Goal: Task Accomplishment & Management: Manage account settings

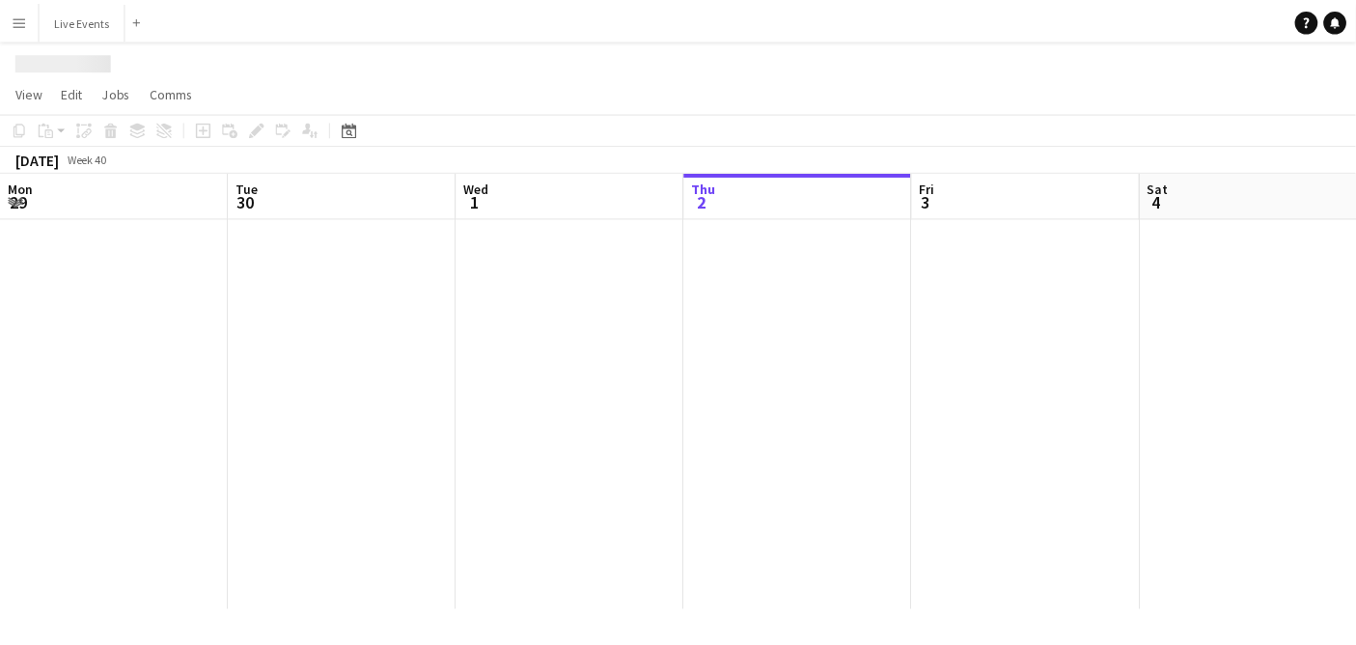
scroll to position [0, 460]
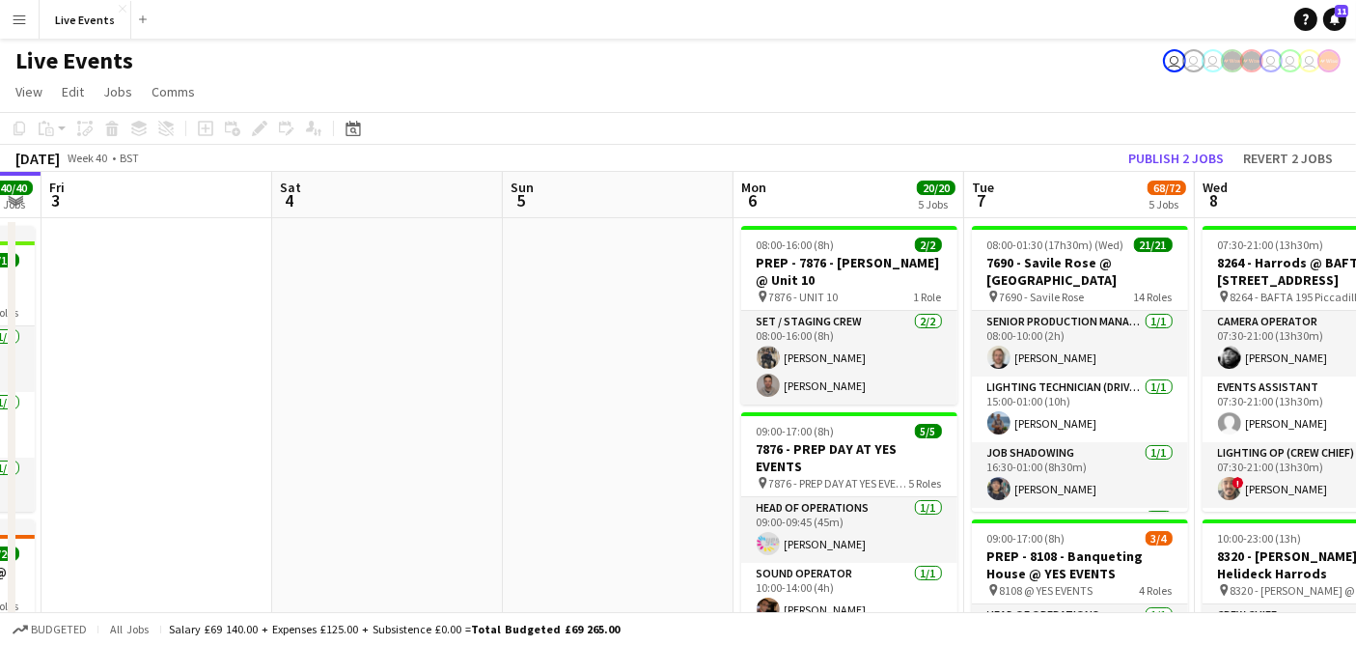
drag, startPoint x: 819, startPoint y: 374, endPoint x: 390, endPoint y: 393, distance: 429.9
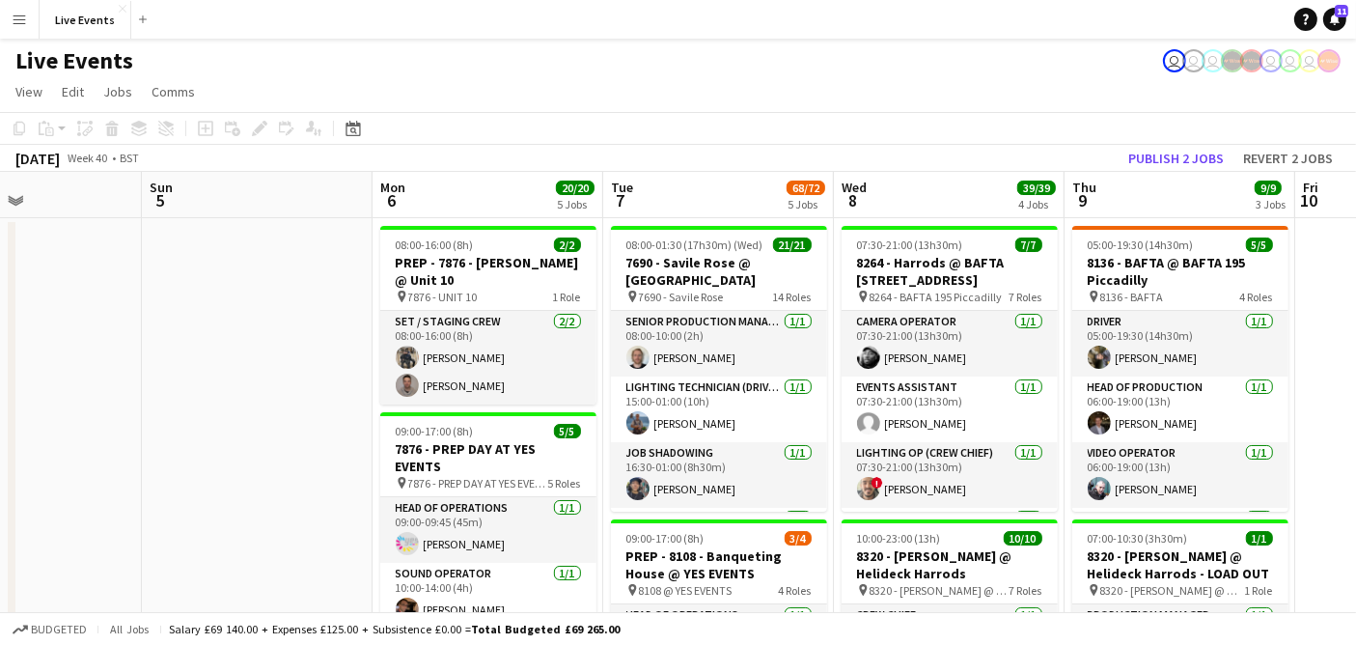
drag, startPoint x: 647, startPoint y: 350, endPoint x: 284, endPoint y: 274, distance: 370.8
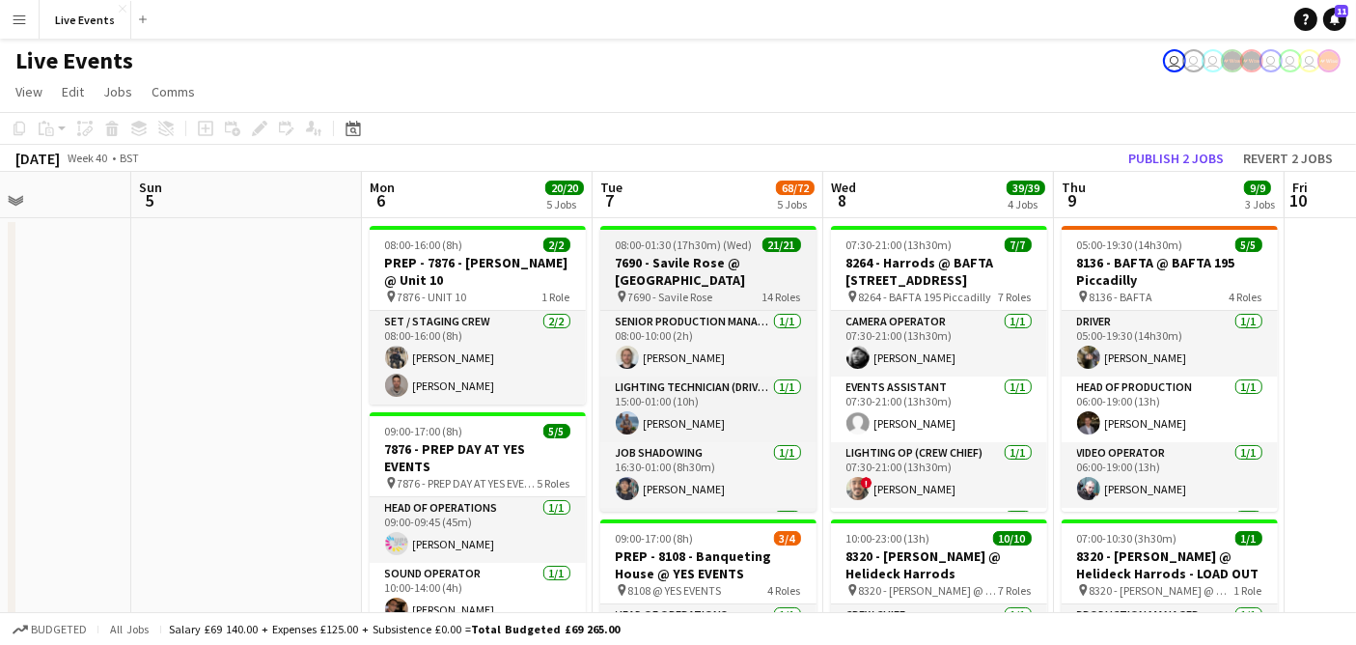
click at [708, 271] on h3 "7690 - Savile Rose @ [GEOGRAPHIC_DATA]" at bounding box center [708, 271] width 216 height 35
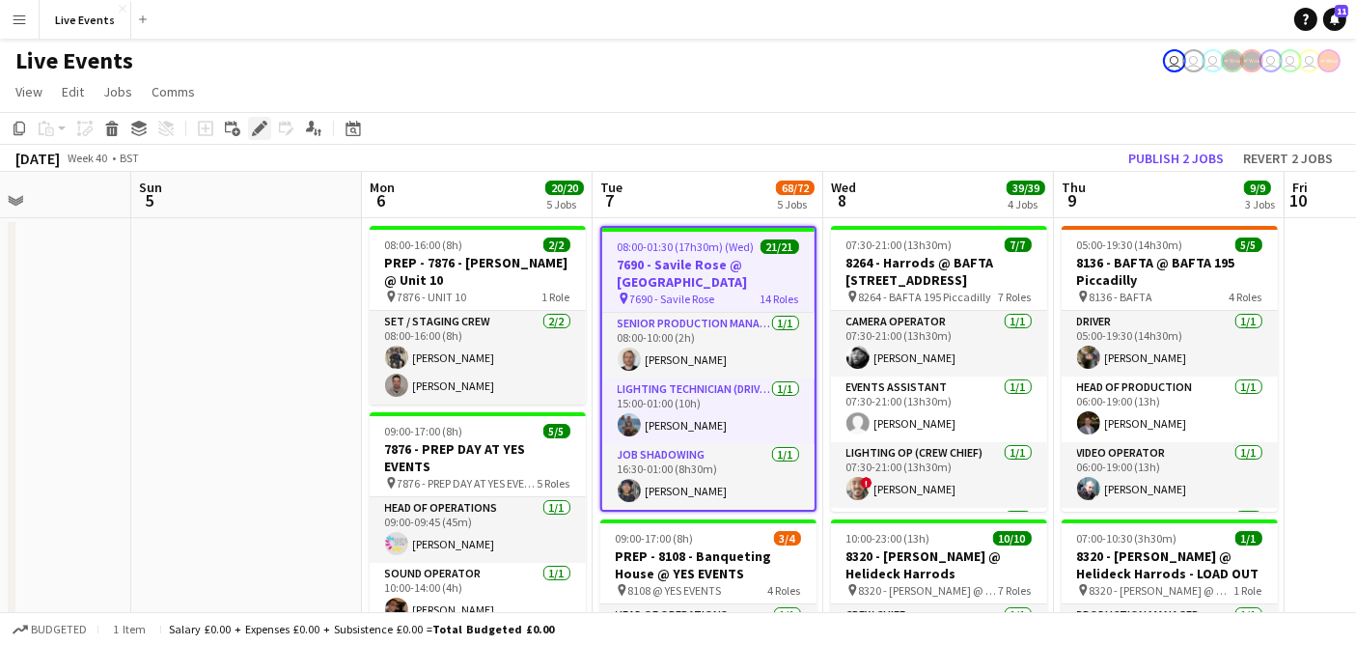
click at [256, 130] on icon at bounding box center [259, 129] width 11 height 11
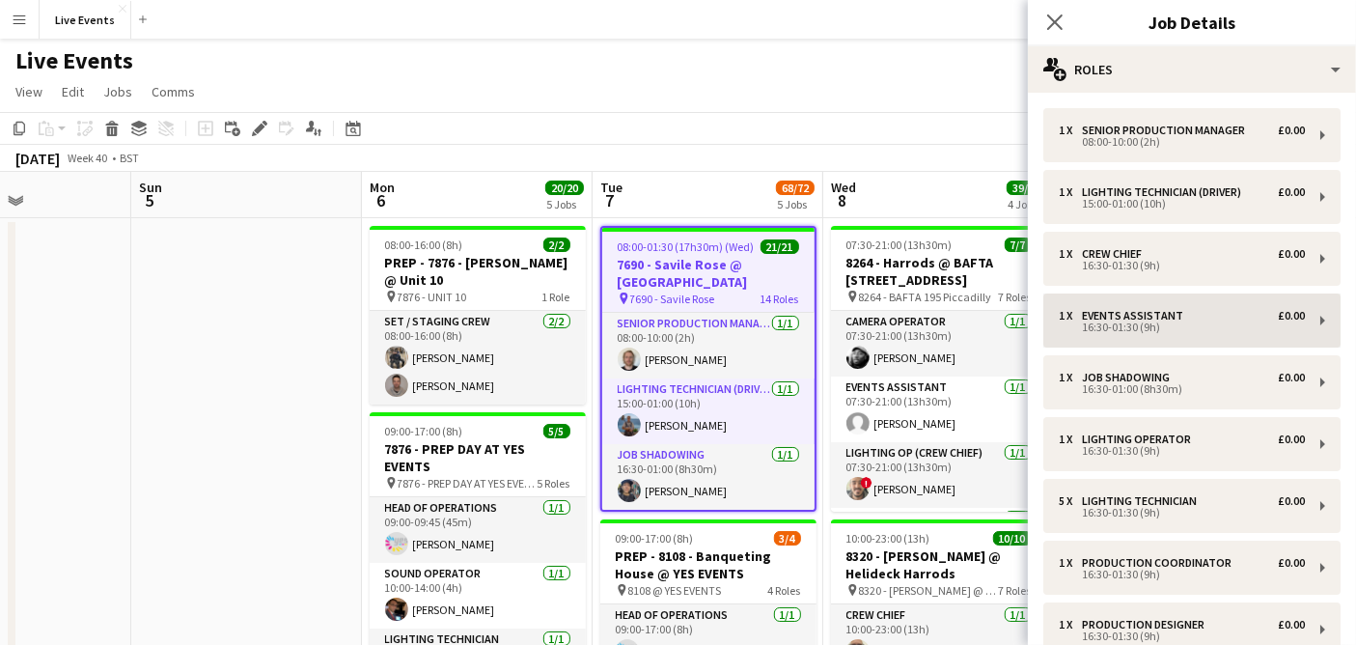
scroll to position [513, 0]
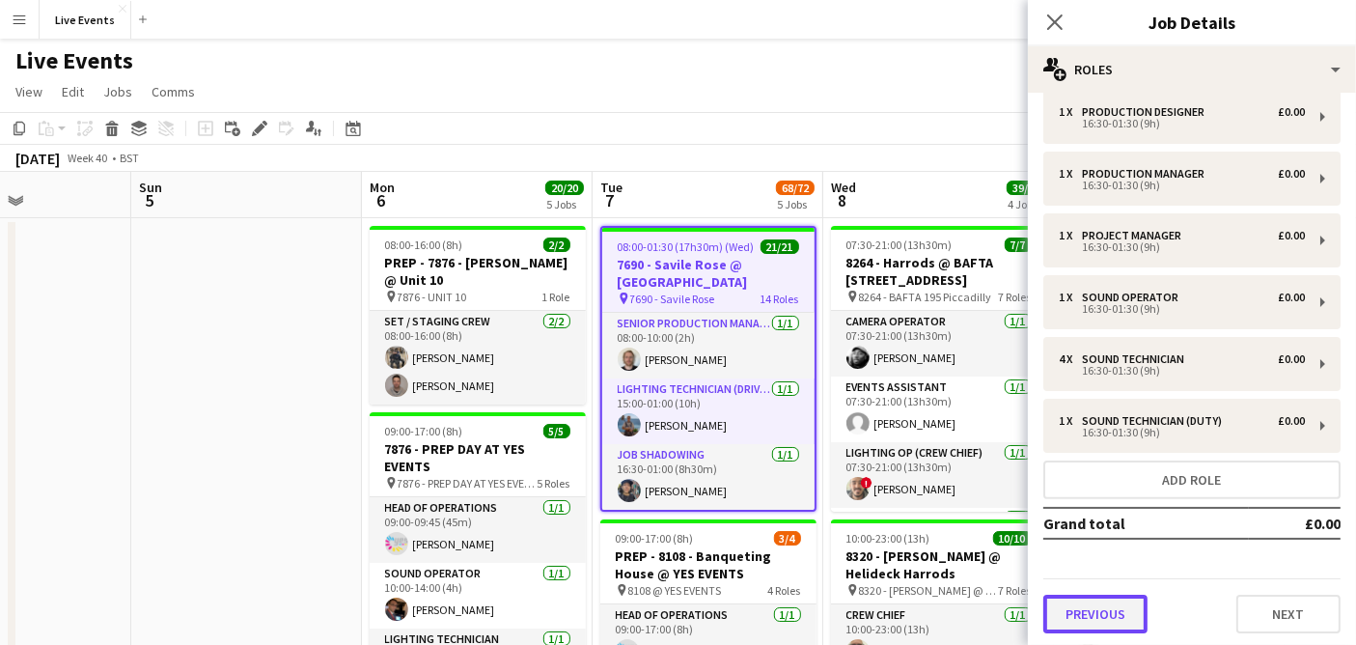
click at [1086, 601] on button "Previous" at bounding box center [1095, 614] width 104 height 39
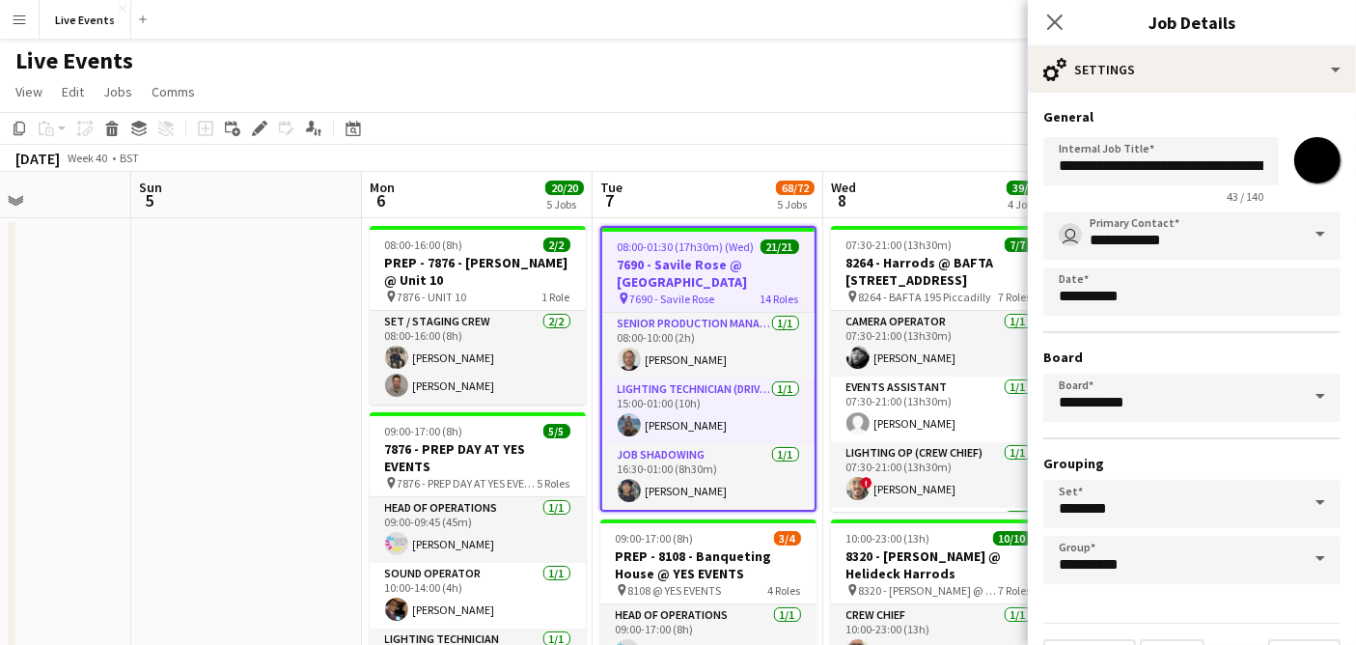
scroll to position [42, 0]
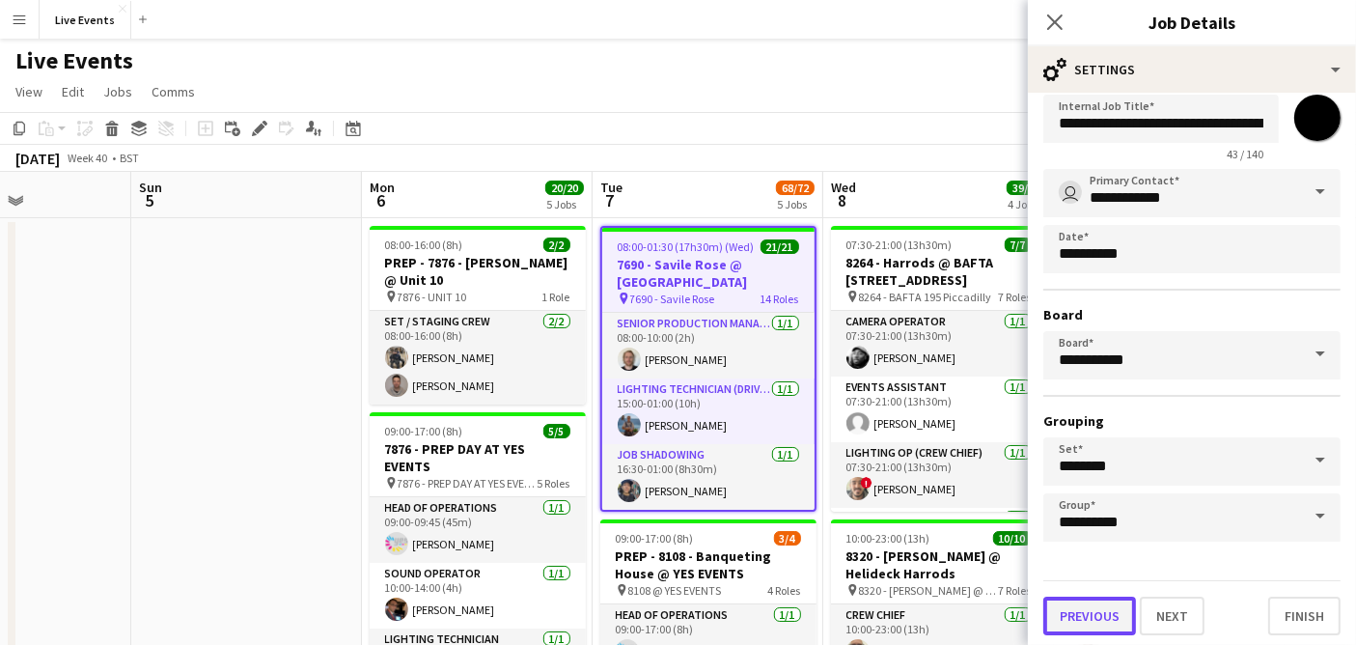
click at [1093, 601] on button "Previous" at bounding box center [1089, 615] width 93 height 39
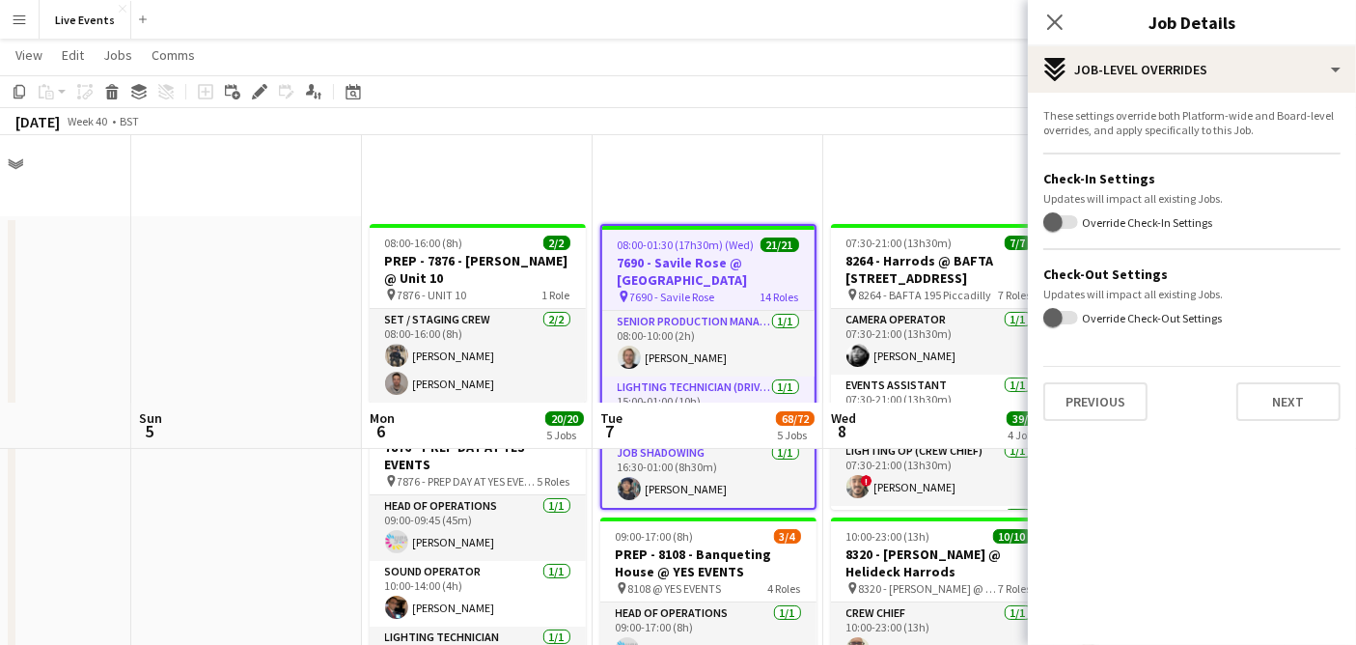
scroll to position [407, 0]
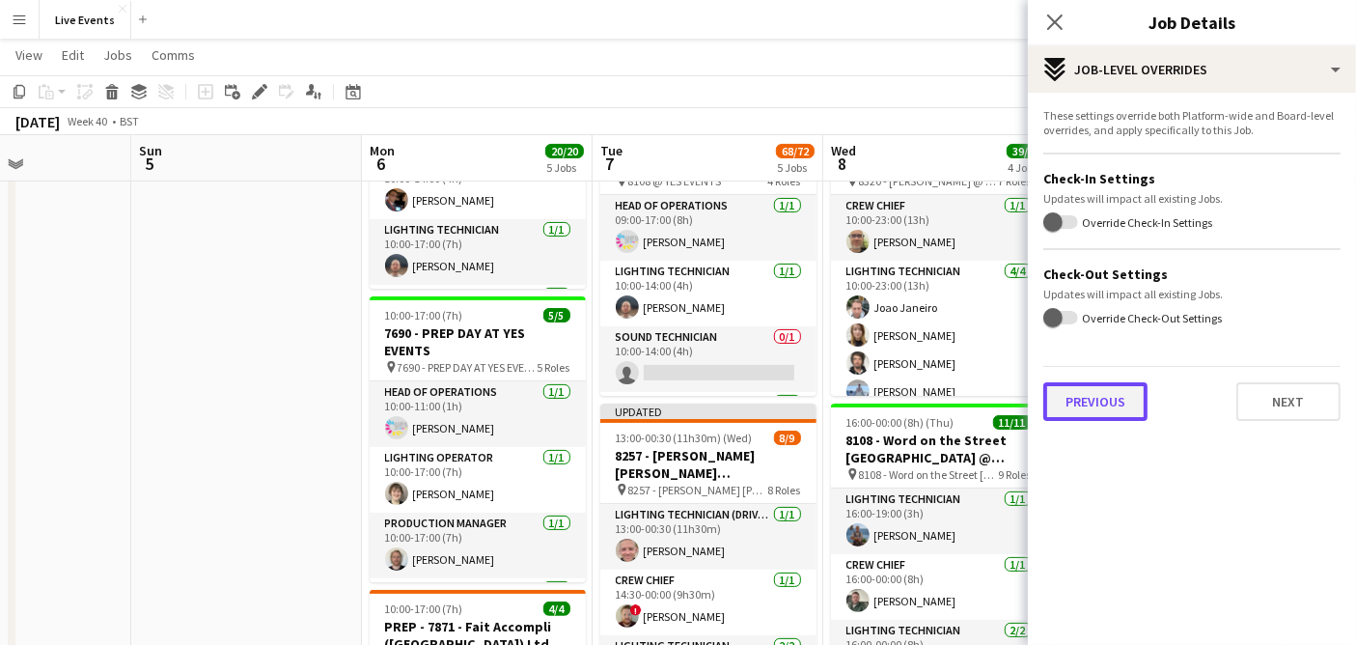
click at [1120, 389] on button "Previous" at bounding box center [1095, 401] width 104 height 39
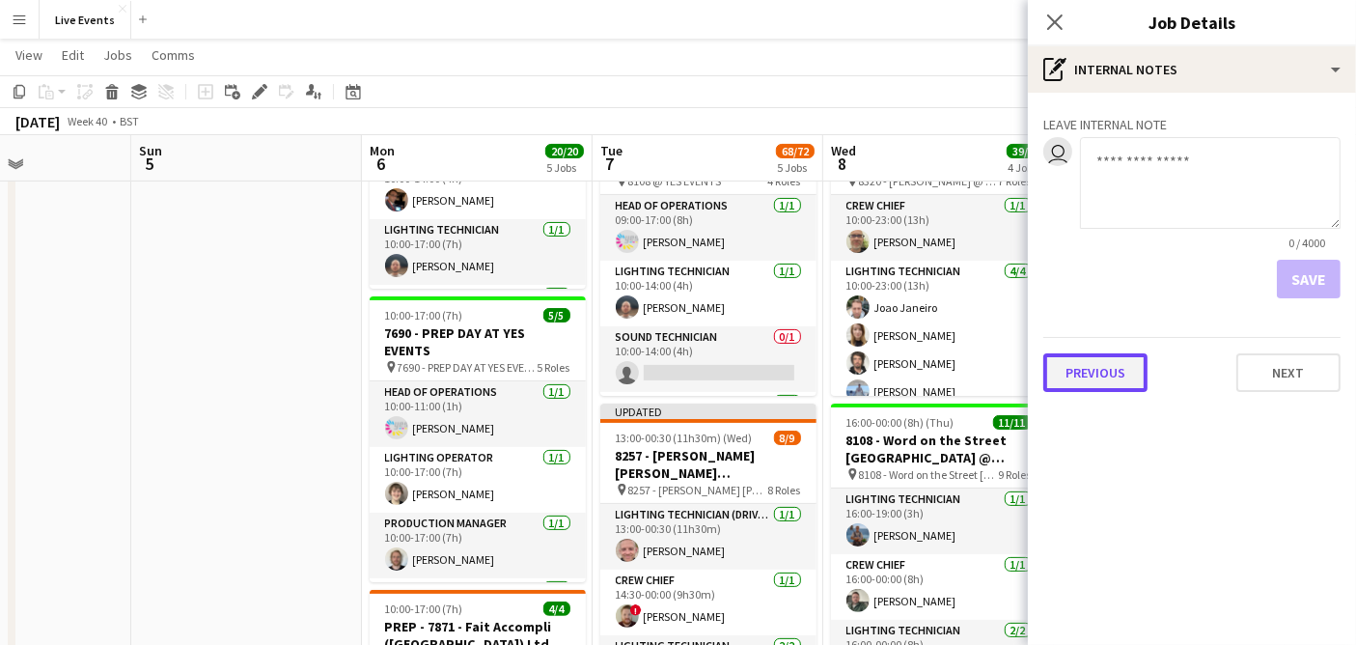
click at [1108, 374] on button "Previous" at bounding box center [1095, 372] width 104 height 39
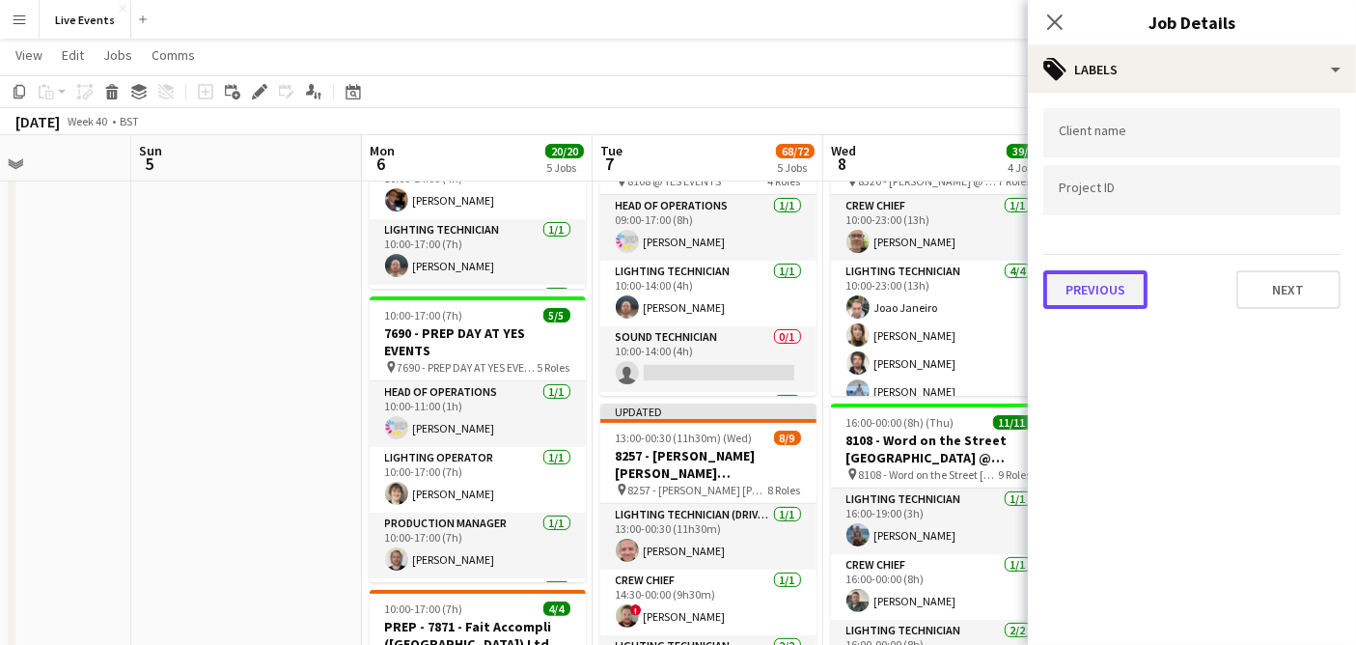
click at [1077, 280] on button "Previous" at bounding box center [1095, 289] width 104 height 39
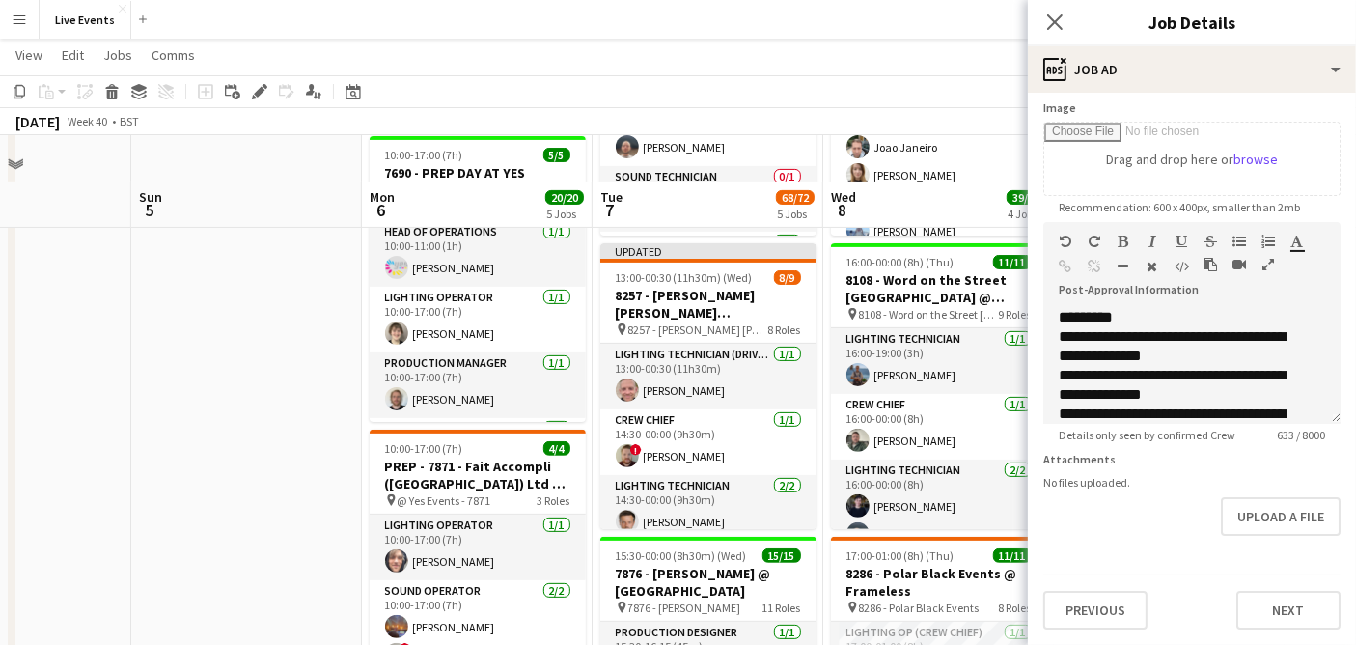
scroll to position [615, 0]
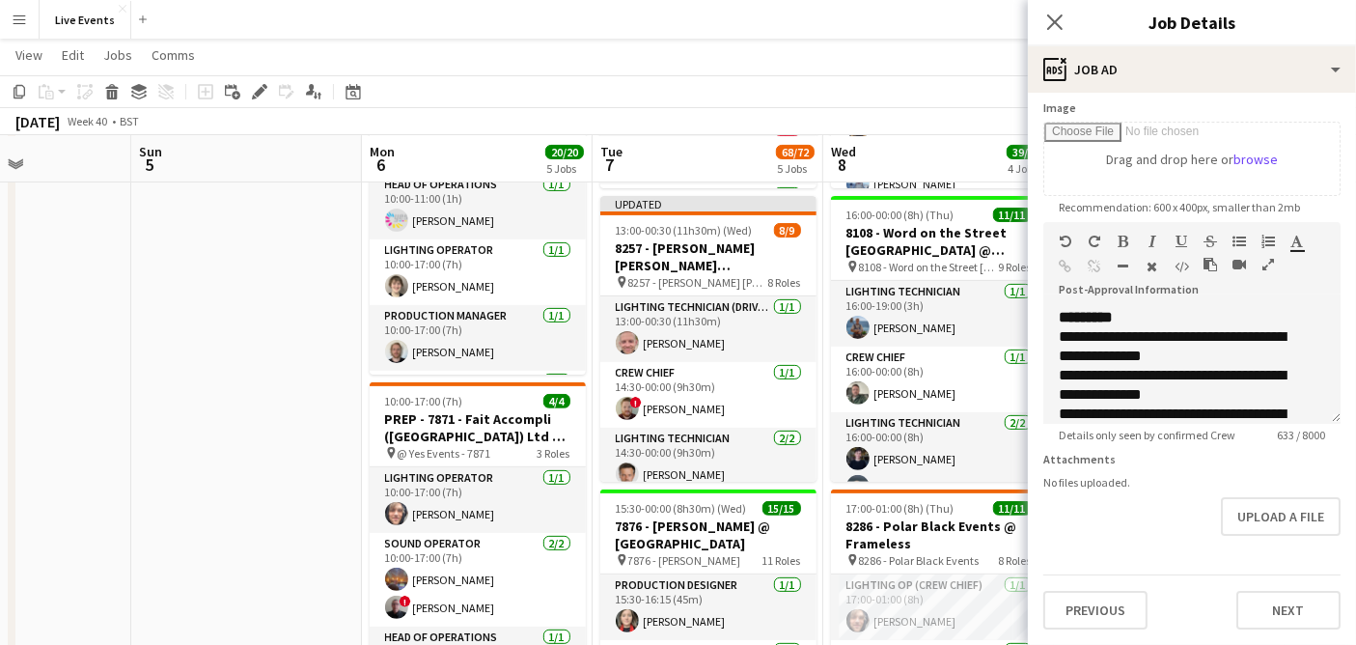
click at [319, 347] on app-date-cell at bounding box center [246, 626] width 231 height 2051
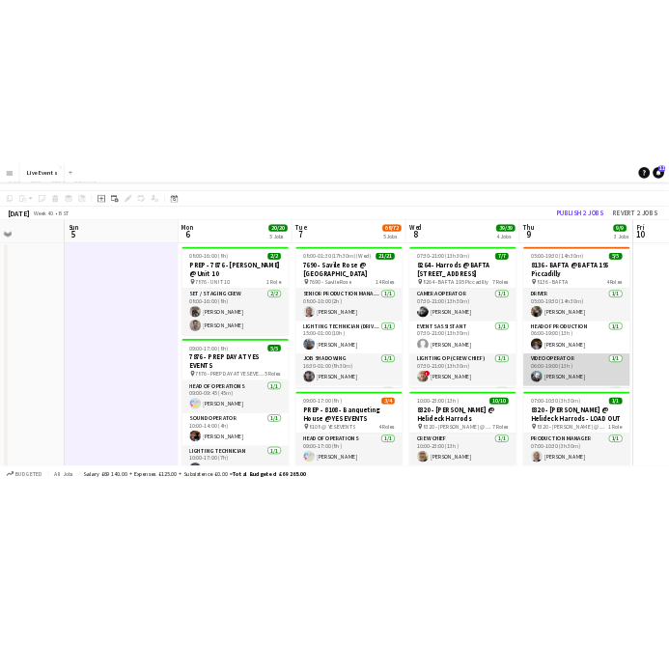
scroll to position [0, 0]
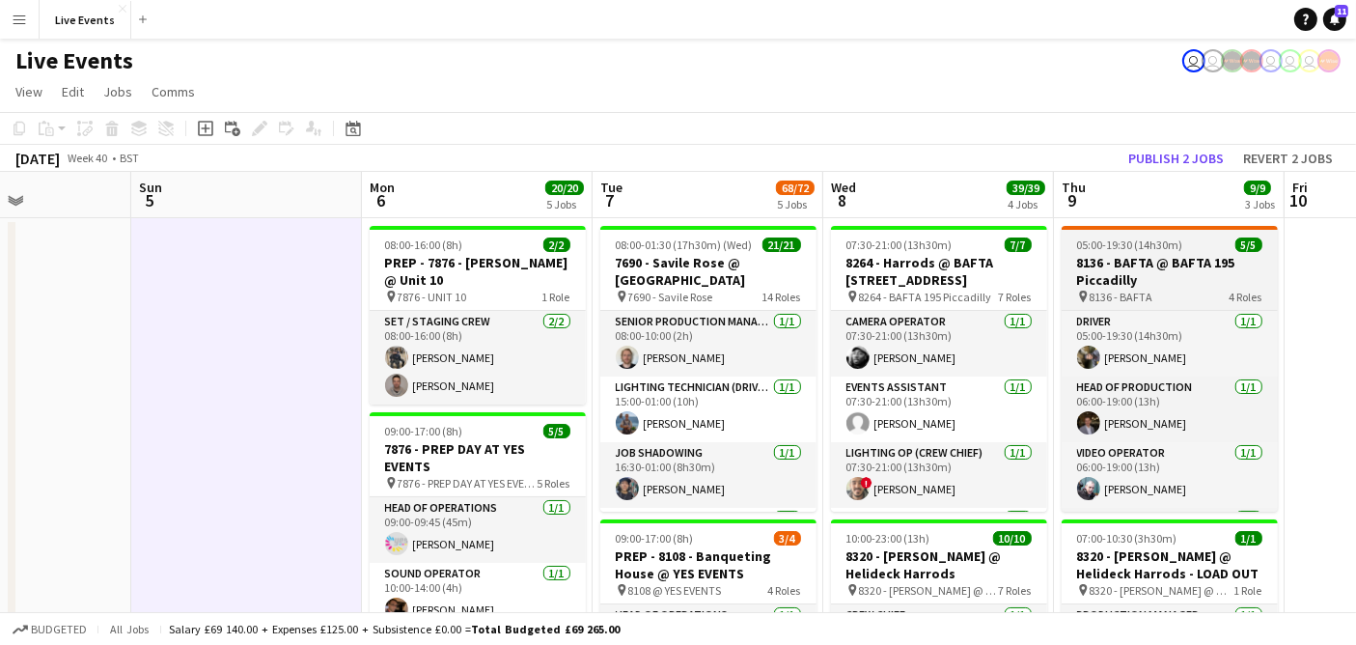
click at [1172, 271] on h3 "8136 - BAFTA @ BAFTA 195 Piccadilly" at bounding box center [1170, 271] width 216 height 35
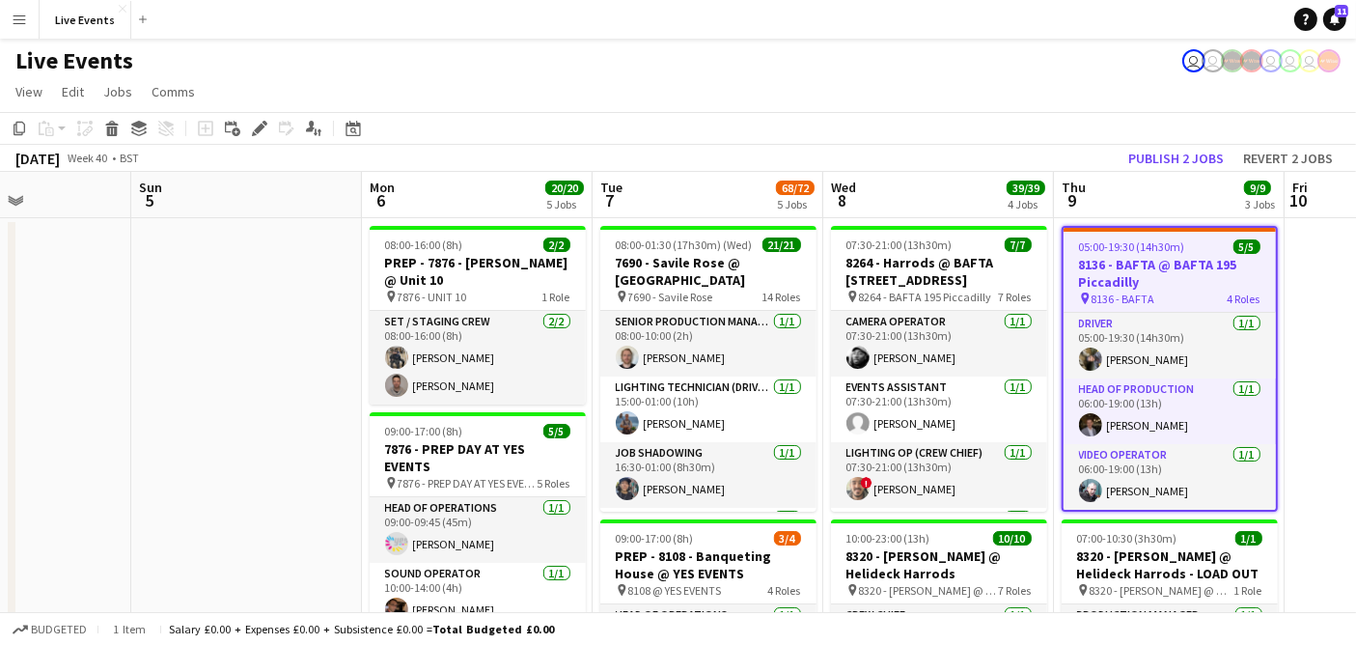
click at [1197, 58] on app-user-avatar "user" at bounding box center [1193, 60] width 23 height 23
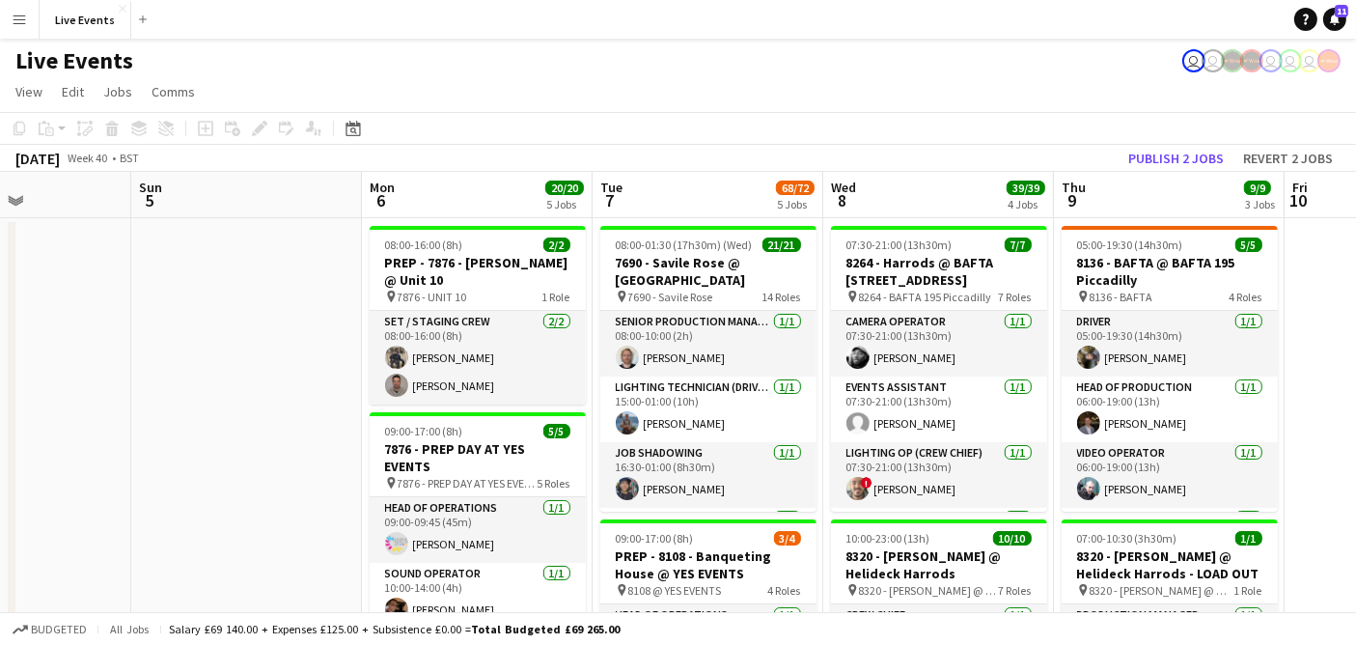
click at [1337, 63] on app-user-avatar at bounding box center [1328, 60] width 23 height 23
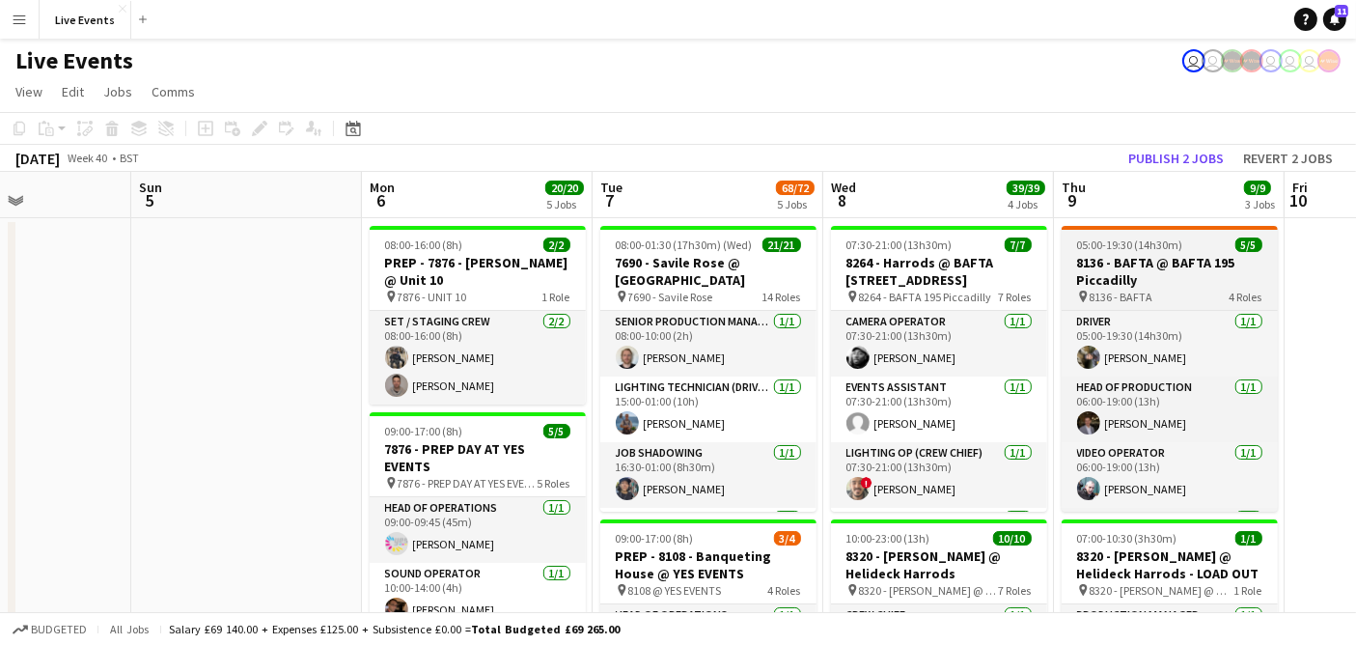
click at [1160, 246] on span "05:00-19:30 (14h30m)" at bounding box center [1130, 244] width 106 height 14
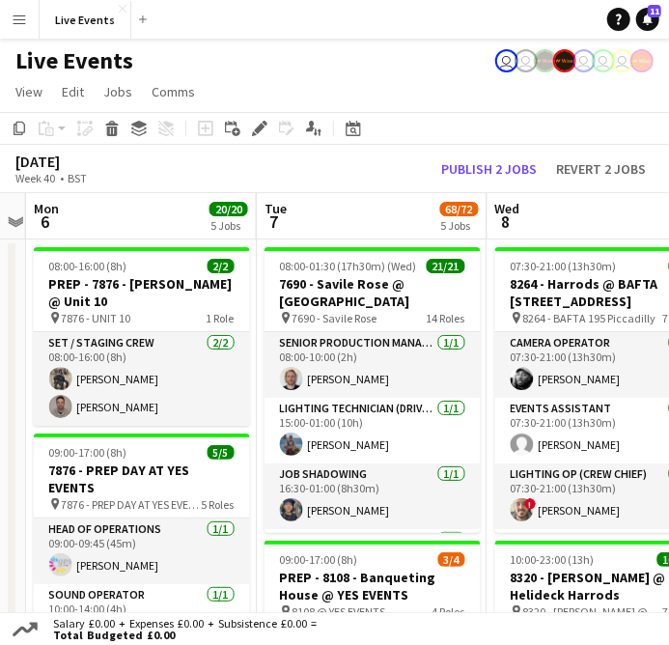
drag, startPoint x: 352, startPoint y: 326, endPoint x: 70, endPoint y: 299, distance: 283.1
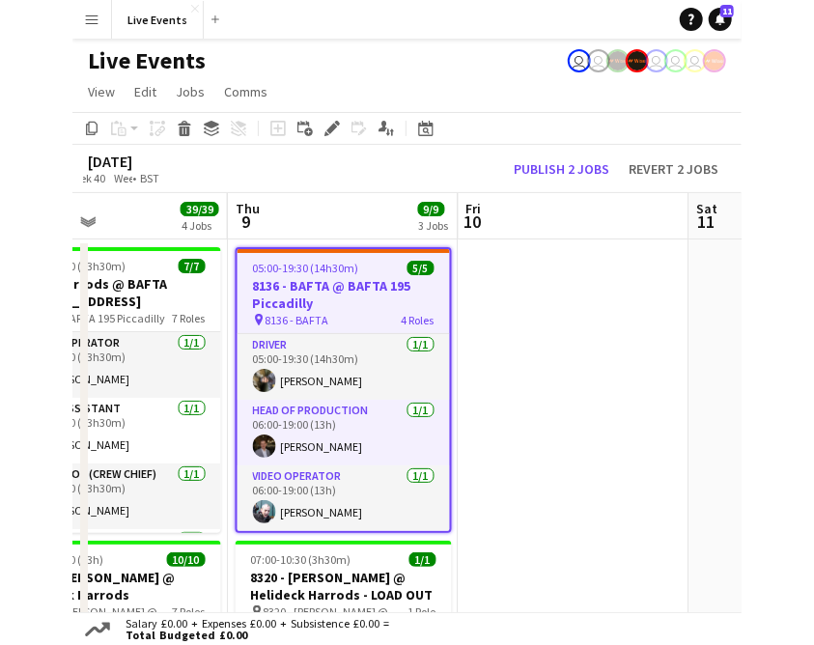
scroll to position [0, 600]
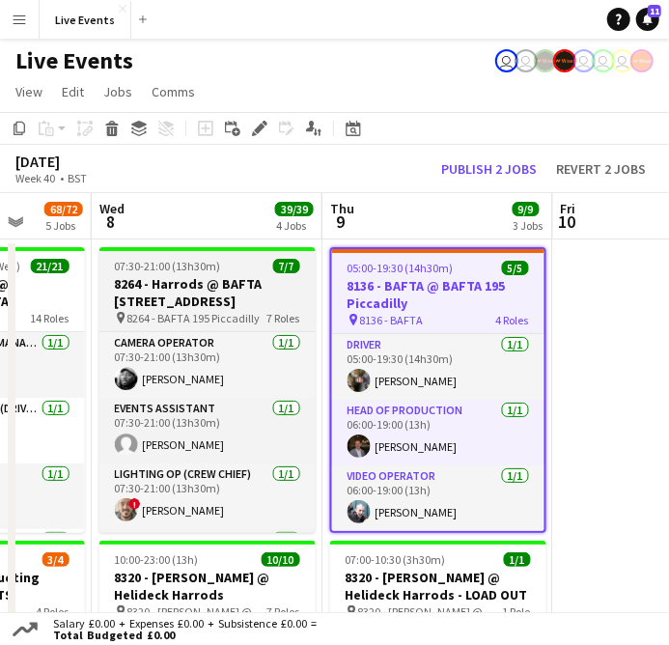
drag, startPoint x: 567, startPoint y: 295, endPoint x: 195, endPoint y: 293, distance: 371.6
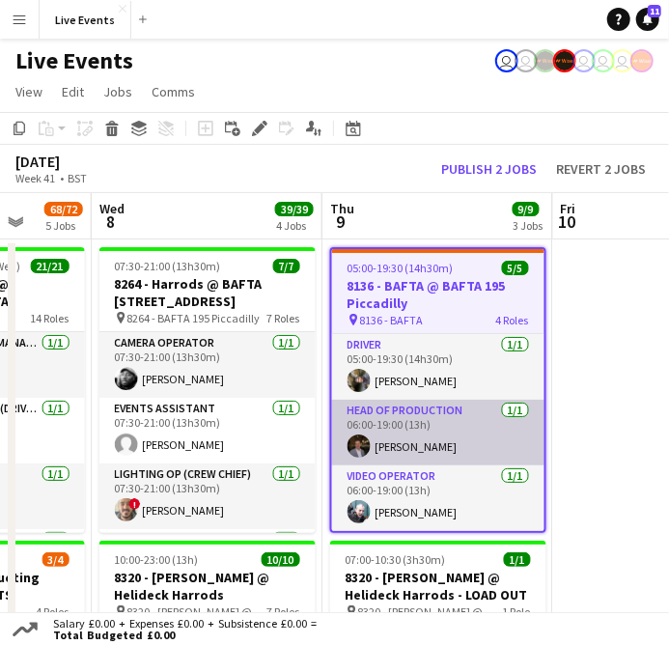
click at [426, 431] on app-card-role "Head of Production 1/1 06:00-19:00 (13h) Johnny Murray" at bounding box center [438, 433] width 212 height 66
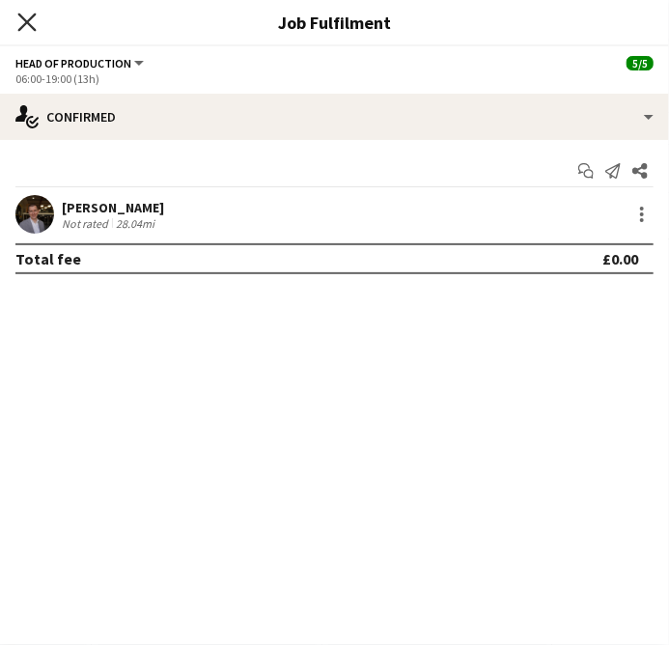
click at [22, 21] on icon "Close pop-in" at bounding box center [26, 22] width 18 height 18
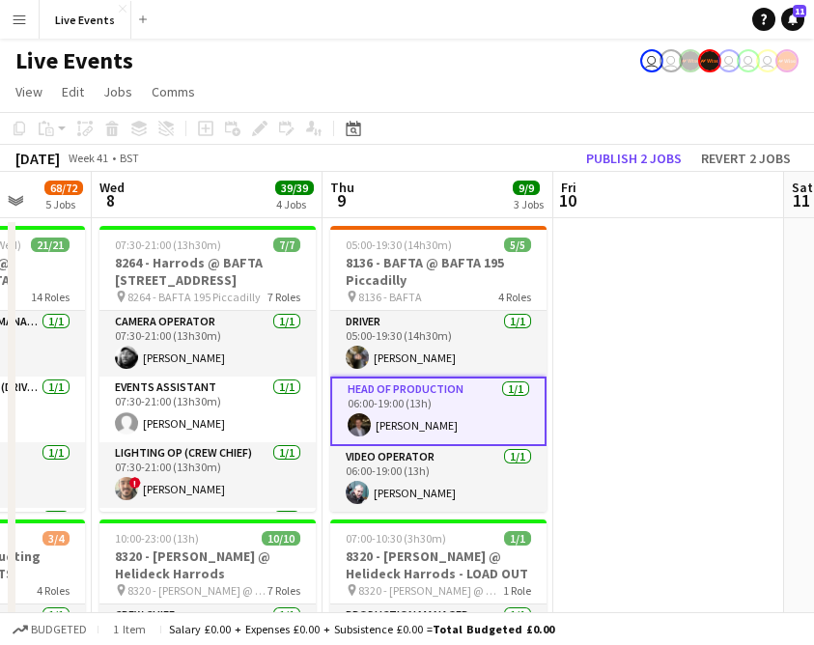
scroll to position [92, 0]
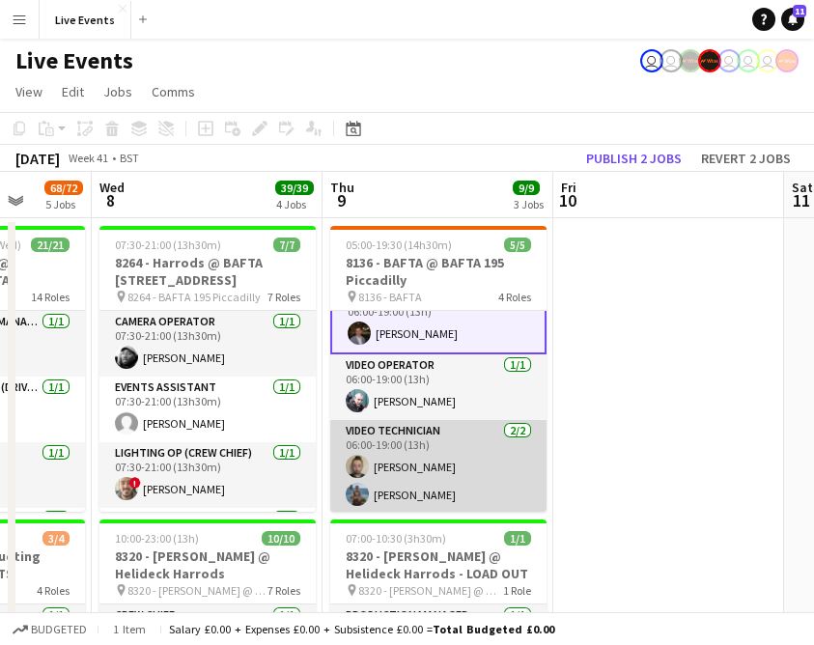
click at [431, 462] on app-card-role "Video Technician 2/2 06:00-19:00 (13h) Jay Butcher Tom Slade" at bounding box center [438, 467] width 216 height 94
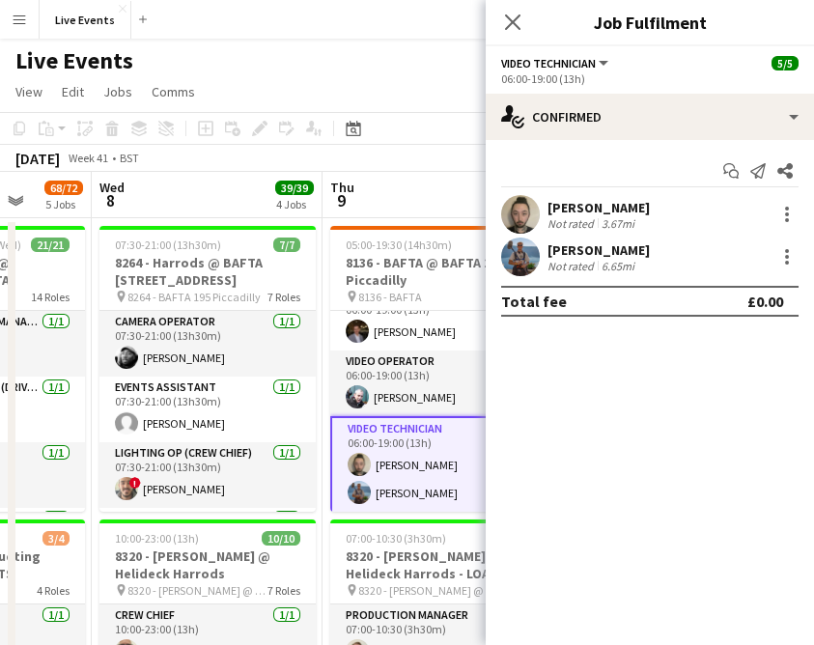
scroll to position [91, 0]
click at [529, 222] on app-user-avatar at bounding box center [520, 214] width 39 height 39
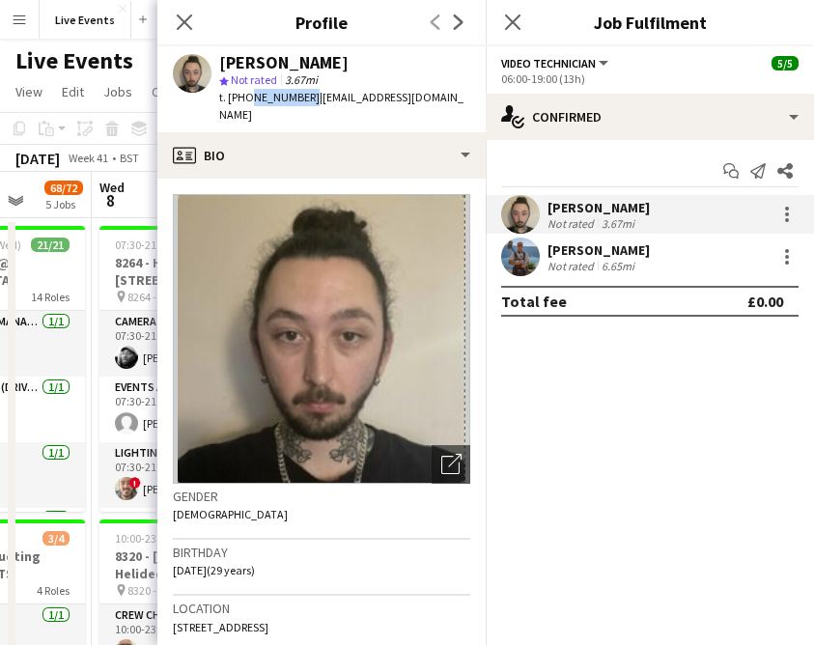
drag, startPoint x: 301, startPoint y: 97, endPoint x: 242, endPoint y: 105, distance: 59.4
click at [242, 105] on div "t. +447707770951 | jayporter96@hotmail.co.uk" at bounding box center [344, 106] width 251 height 35
copy span "7707770951"
click at [526, 263] on app-user-avatar at bounding box center [520, 256] width 39 height 39
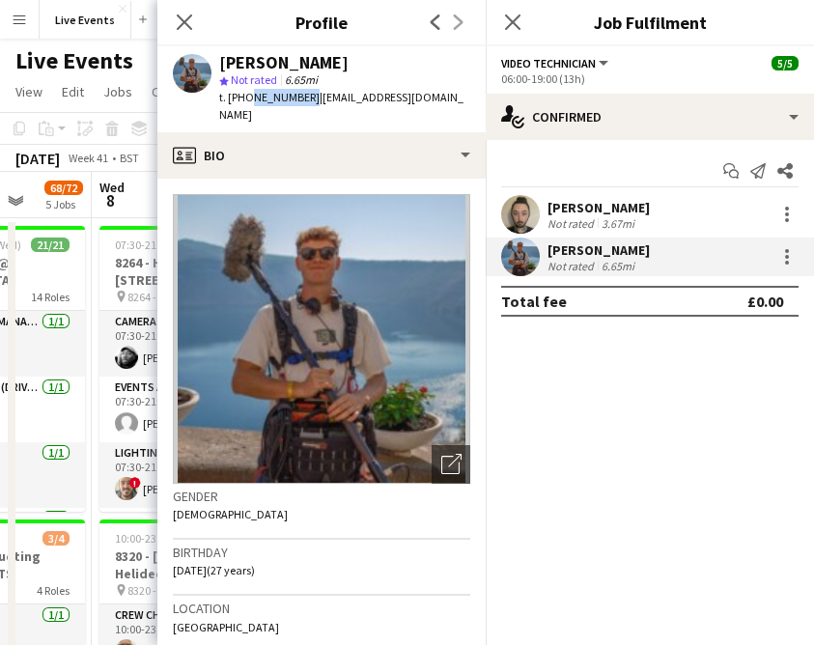
drag, startPoint x: 300, startPoint y: 95, endPoint x: 245, endPoint y: 109, distance: 56.9
click at [245, 109] on div "Tom Slade star Not rated 6.65mi t. +447837929262 | toms@wiseproductions.co.uk" at bounding box center [321, 89] width 328 height 86
copy span "7837929262"
click at [182, 22] on icon at bounding box center [184, 22] width 18 height 18
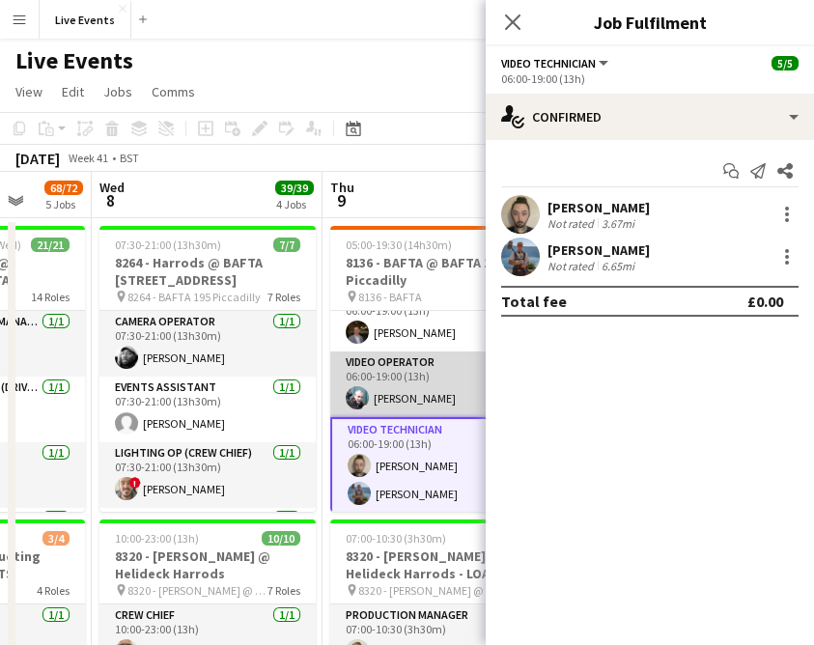
scroll to position [92, 0]
click at [427, 398] on app-card-role "Video Operator 1/1 06:00-19:00 (13h) Liam O'Brien" at bounding box center [438, 383] width 216 height 66
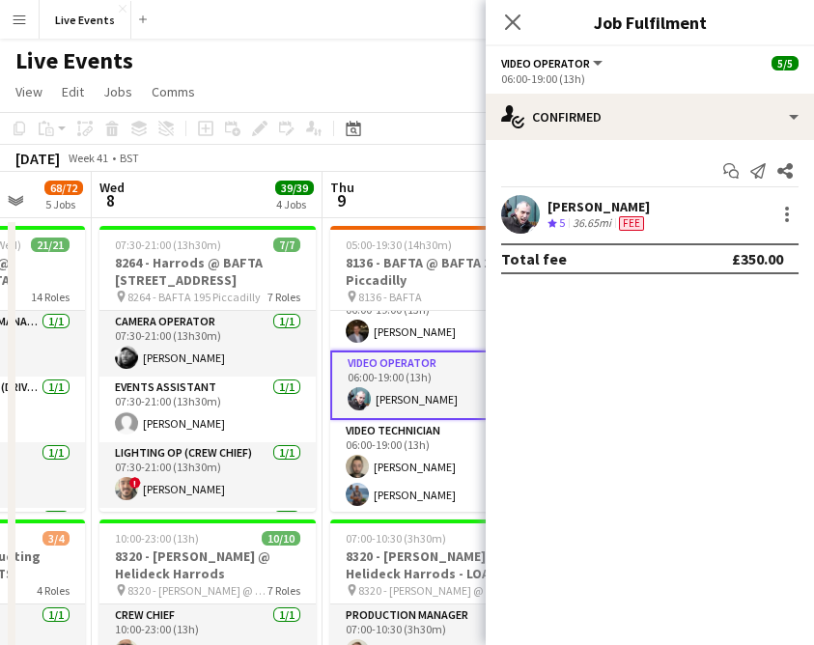
click at [521, 207] on app-user-avatar at bounding box center [520, 214] width 39 height 39
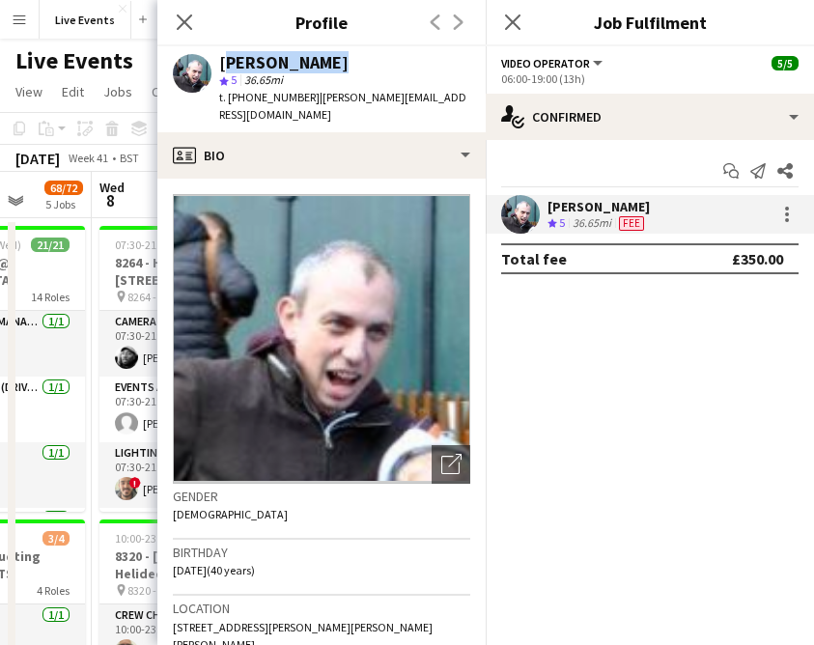
drag, startPoint x: 323, startPoint y: 65, endPoint x: 221, endPoint y: 59, distance: 102.5
click at [221, 59] on div "[PERSON_NAME]" at bounding box center [344, 62] width 251 height 17
copy div "[PERSON_NAME]"
click at [182, 17] on icon "Close pop-in" at bounding box center [184, 22] width 18 height 18
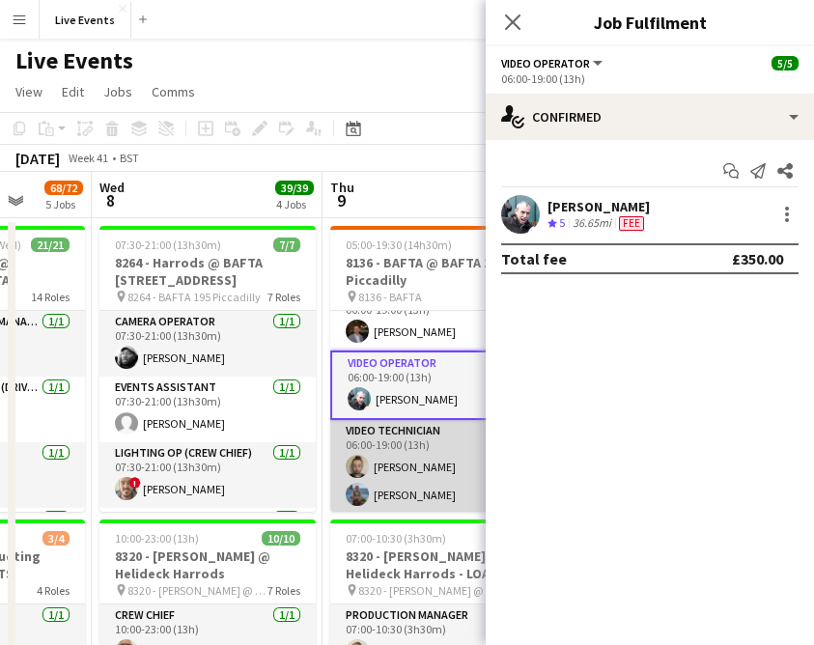
click at [390, 467] on app-card-role "Video Technician 2/2 06:00-19:00 (13h) Jay Butcher Tom Slade" at bounding box center [438, 467] width 216 height 94
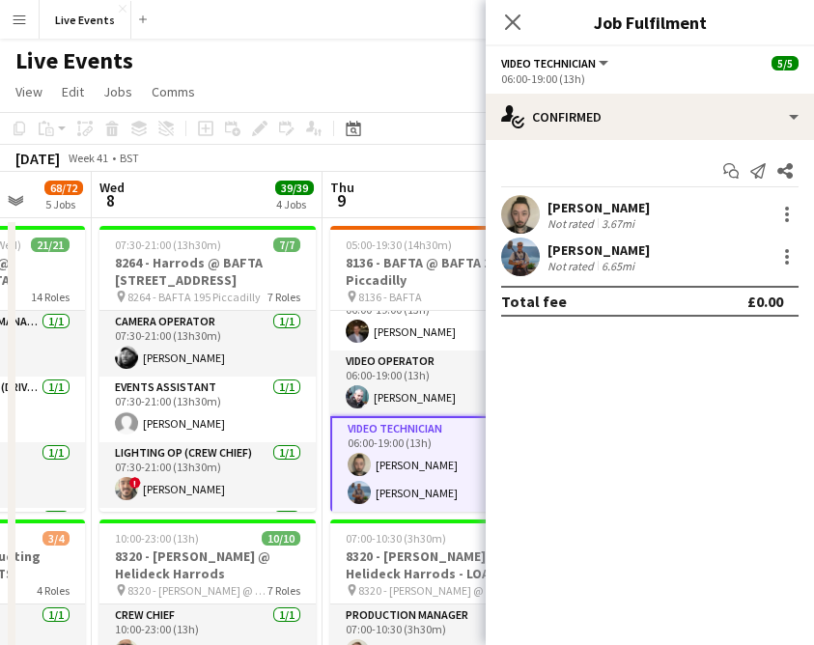
click at [531, 252] on app-user-avatar at bounding box center [520, 256] width 39 height 39
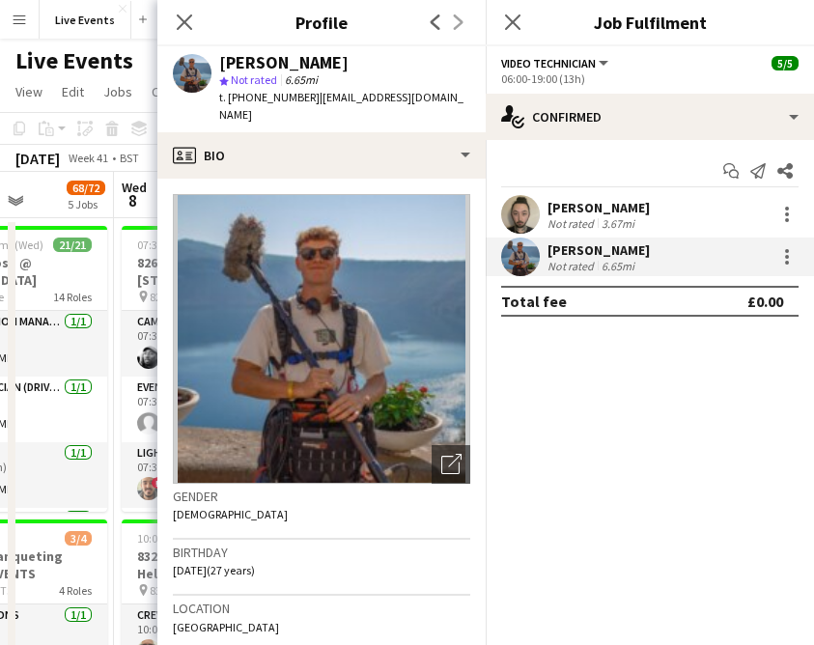
scroll to position [0, 577]
drag, startPoint x: 326, startPoint y: 60, endPoint x: 218, endPoint y: 57, distance: 108.1
click at [220, 58] on div "[PERSON_NAME]" at bounding box center [344, 62] width 251 height 17
copy div "[PERSON_NAME]"
click at [181, 19] on icon at bounding box center [184, 22] width 18 height 18
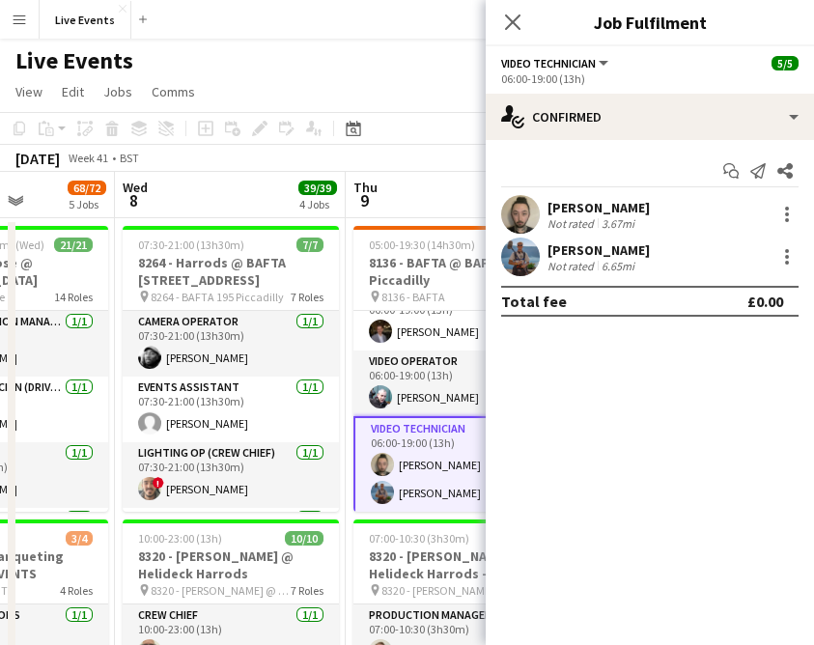
click at [520, 197] on app-user-avatar at bounding box center [520, 214] width 39 height 39
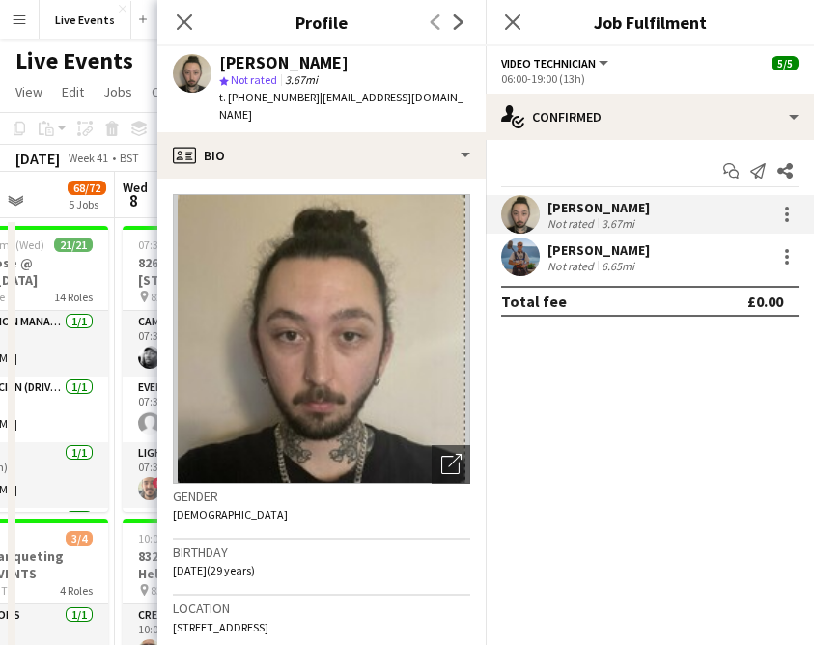
click at [278, 64] on div "[PERSON_NAME]" at bounding box center [283, 62] width 129 height 17
copy div "[PERSON_NAME]"
click at [195, 20] on app-icon "Close pop-in" at bounding box center [185, 23] width 28 height 28
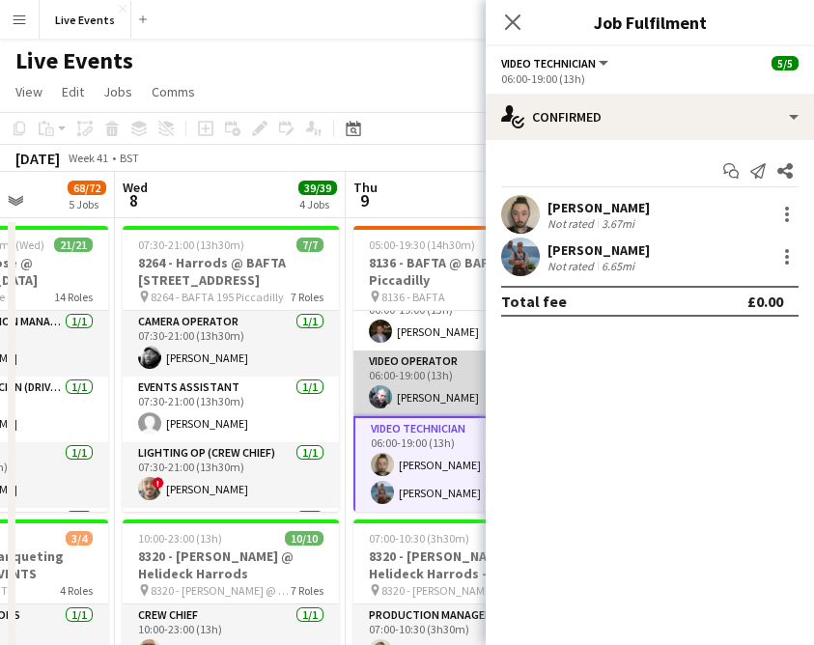
click at [429, 378] on app-card-role "Video Operator 1/1 06:00-19:00 (13h) Liam O'Brien" at bounding box center [461, 383] width 216 height 66
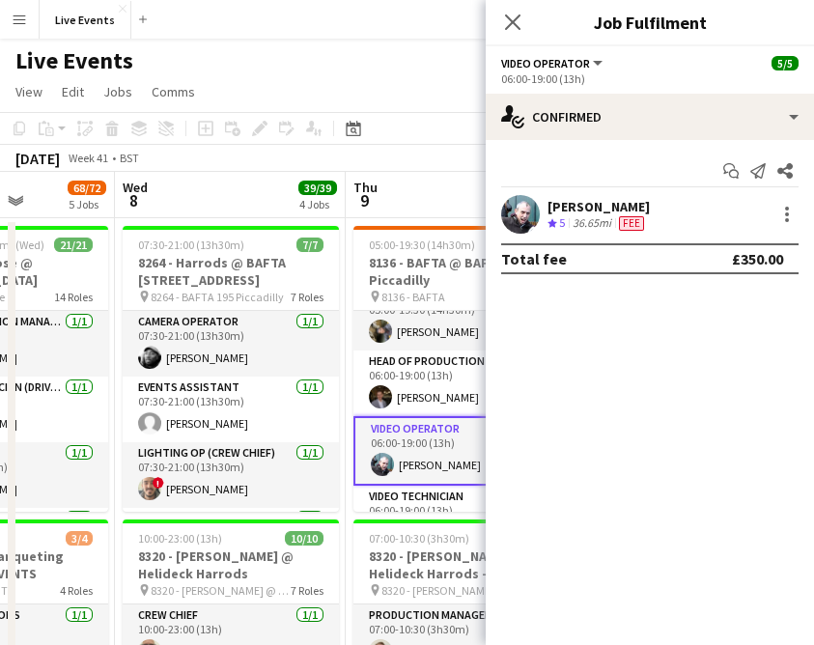
scroll to position [0, 0]
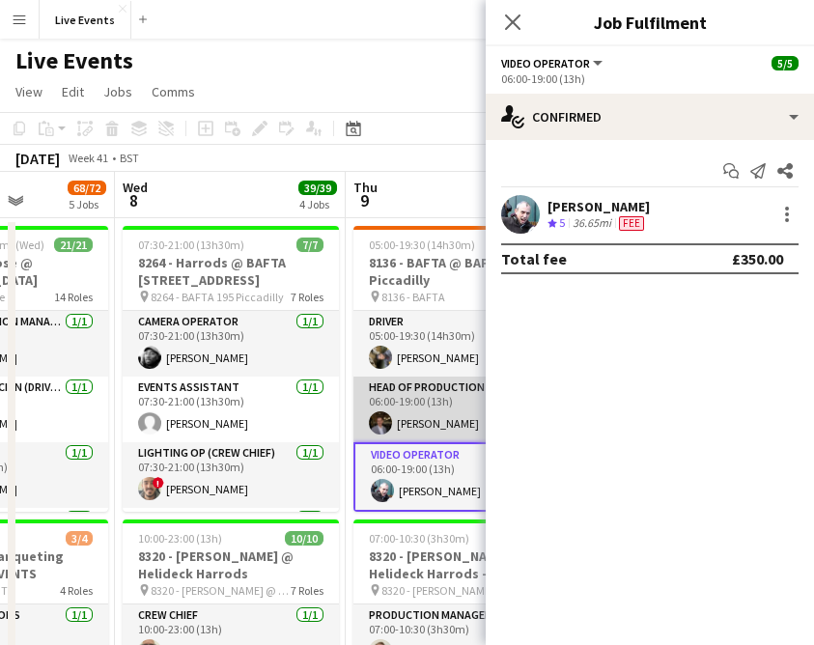
click at [422, 425] on app-card-role "Head of Production 1/1 06:00-19:00 (13h) Johnny Murray" at bounding box center [461, 409] width 216 height 66
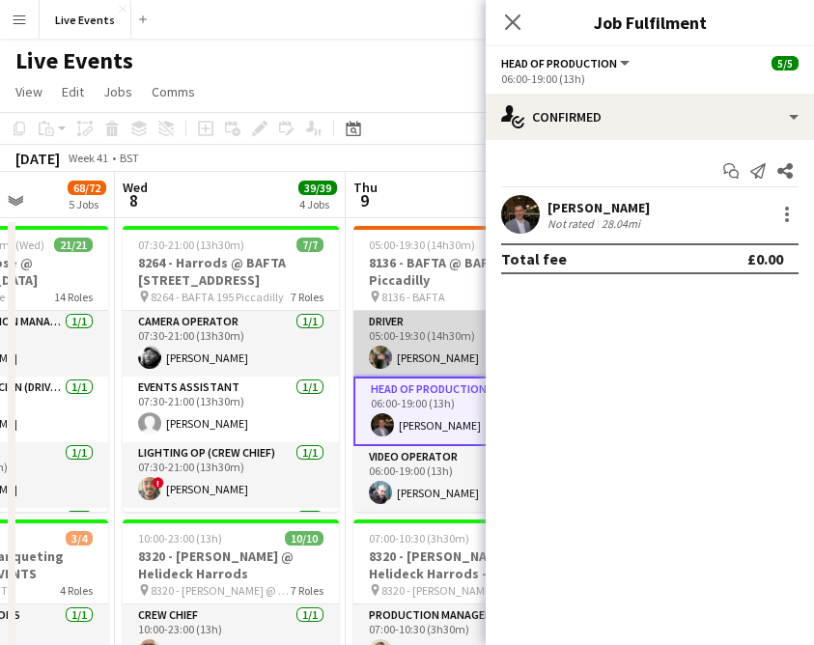
click at [416, 348] on app-card-role "Driver 1/1 05:00-19:30 (14h30m) Kyal Haria" at bounding box center [461, 344] width 216 height 66
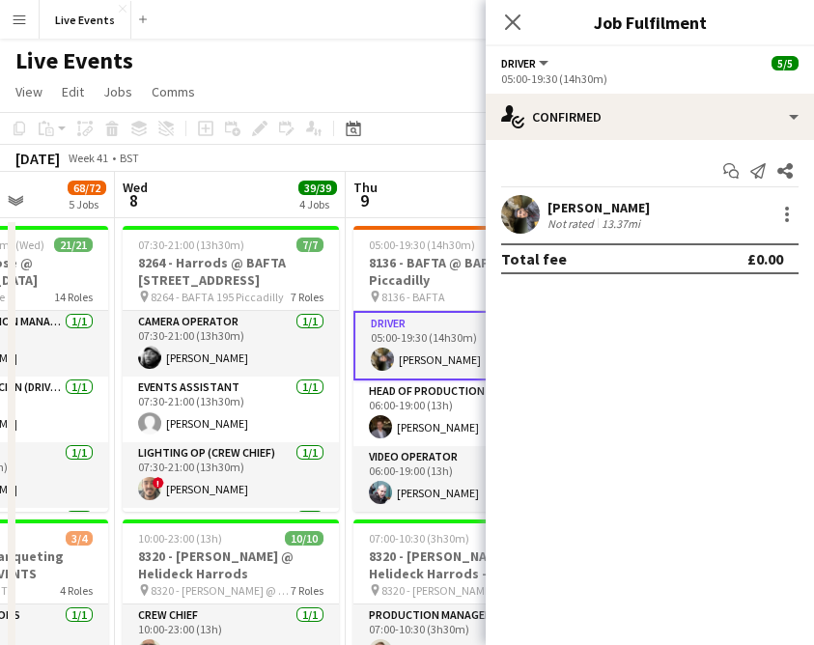
click at [619, 206] on div "[PERSON_NAME]" at bounding box center [598, 207] width 102 height 17
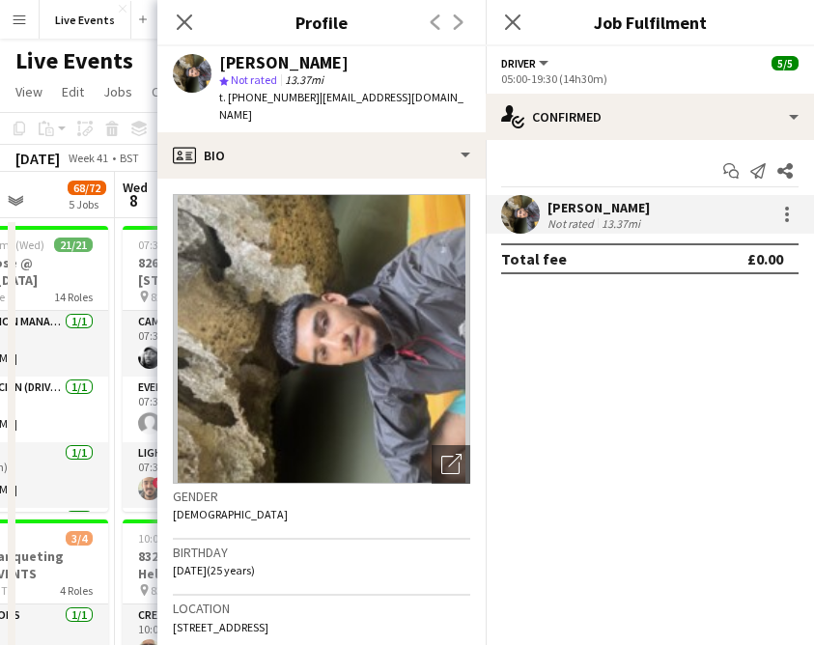
click at [269, 60] on div "[PERSON_NAME]" at bounding box center [283, 62] width 129 height 17
copy div "[PERSON_NAME]"
click at [192, 21] on icon "Close pop-in" at bounding box center [184, 22] width 18 height 18
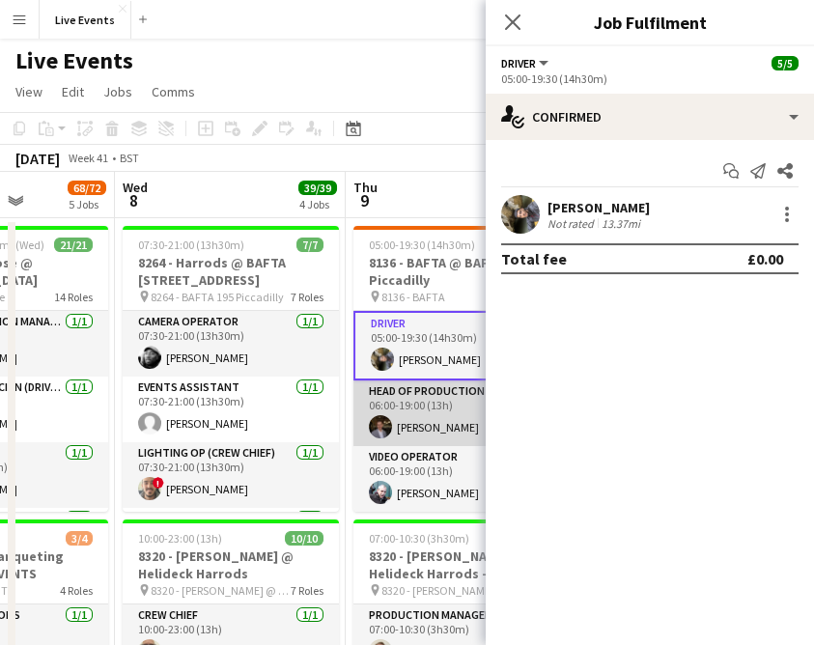
click at [386, 403] on app-card-role "Head of Production 1/1 06:00-19:00 (13h) Johnny Murray" at bounding box center [461, 413] width 216 height 66
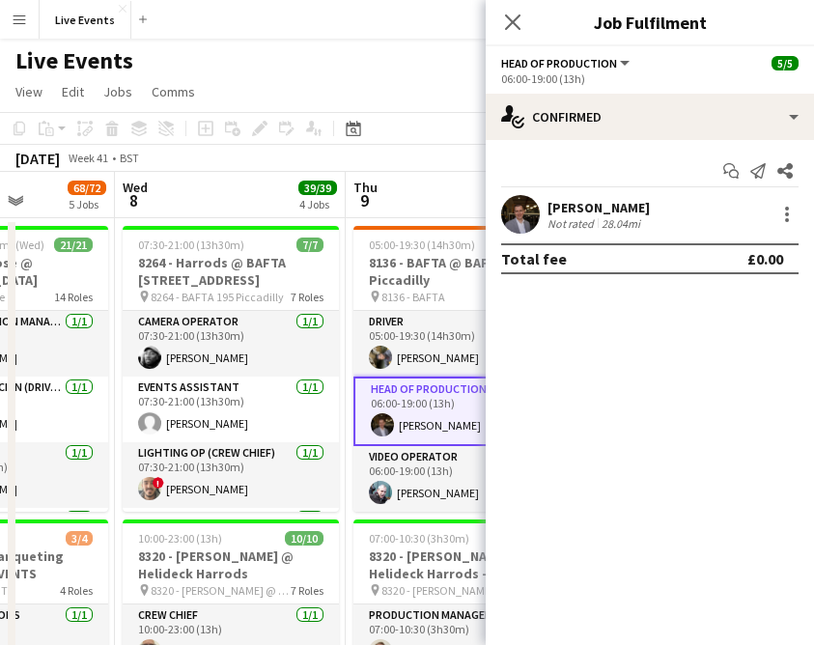
click at [568, 196] on div "Johnny Murray Not rated 28.04mi" at bounding box center [649, 214] width 328 height 39
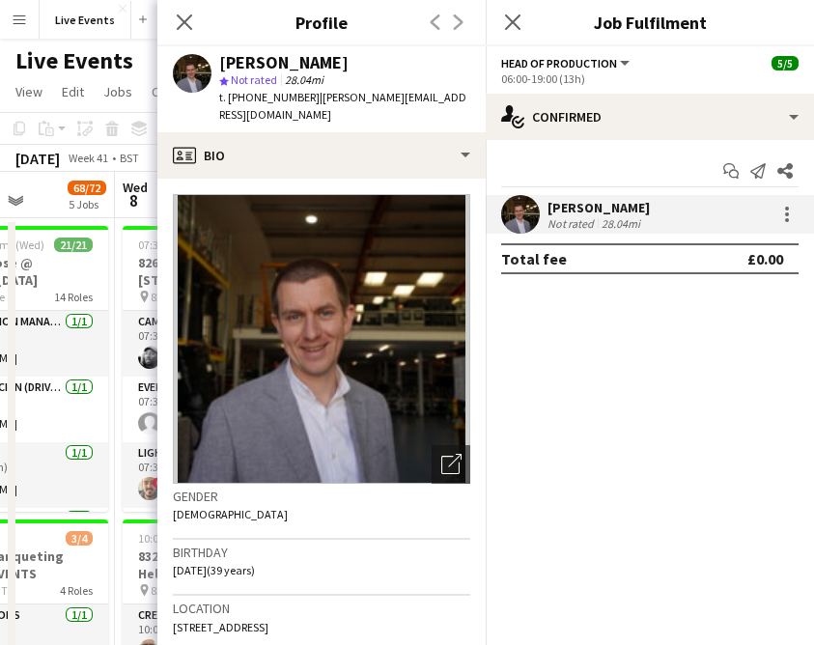
click at [306, 65] on div "[PERSON_NAME]" at bounding box center [283, 62] width 129 height 17
copy div "[PERSON_NAME]"
drag, startPoint x: 303, startPoint y: 99, endPoint x: 247, endPoint y: 111, distance: 57.2
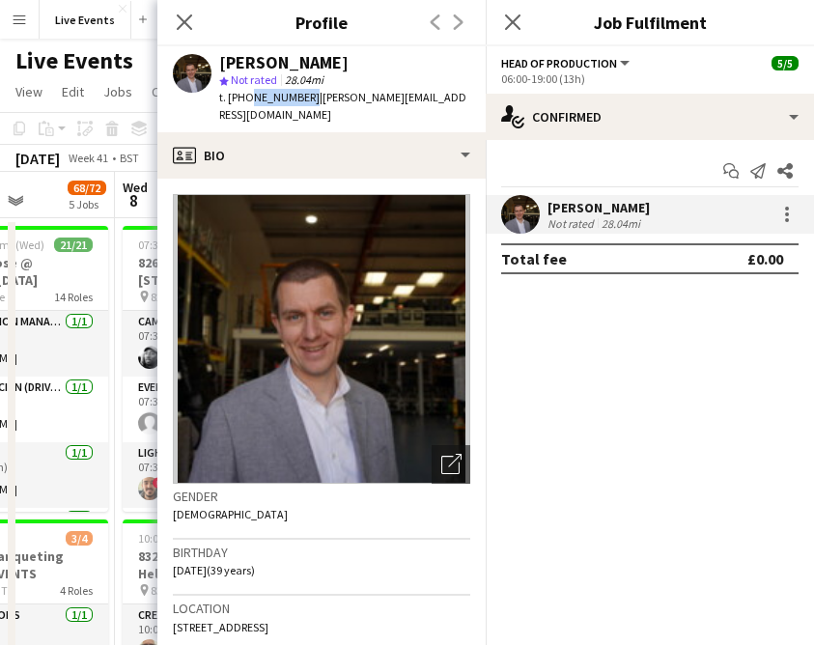
click at [247, 111] on div "Johnny Murray star Not rated 28.04mi t. +447850053849 | johnny@wiseproductions.…" at bounding box center [321, 89] width 328 height 86
copy span "7850053849"
click at [169, 17] on div "Close pop-in" at bounding box center [184, 22] width 54 height 44
click at [187, 26] on icon at bounding box center [184, 22] width 18 height 18
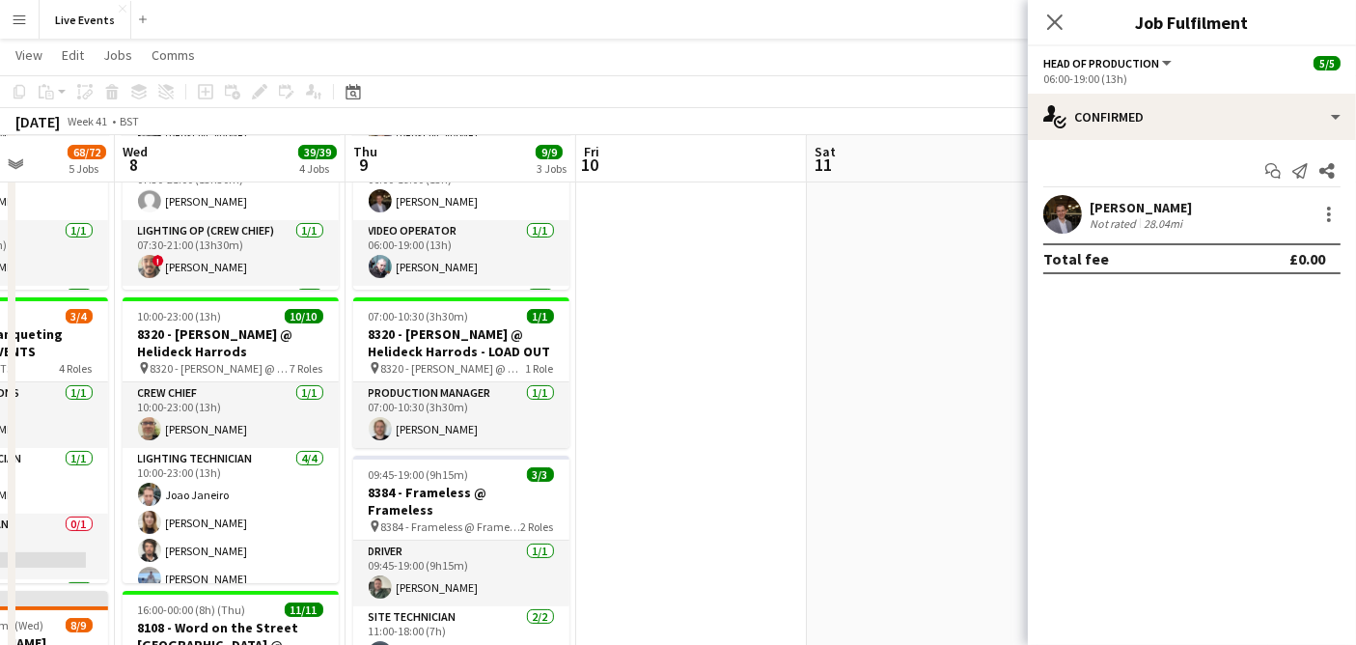
scroll to position [220, 0]
